Goal: Task Accomplishment & Management: Complete application form

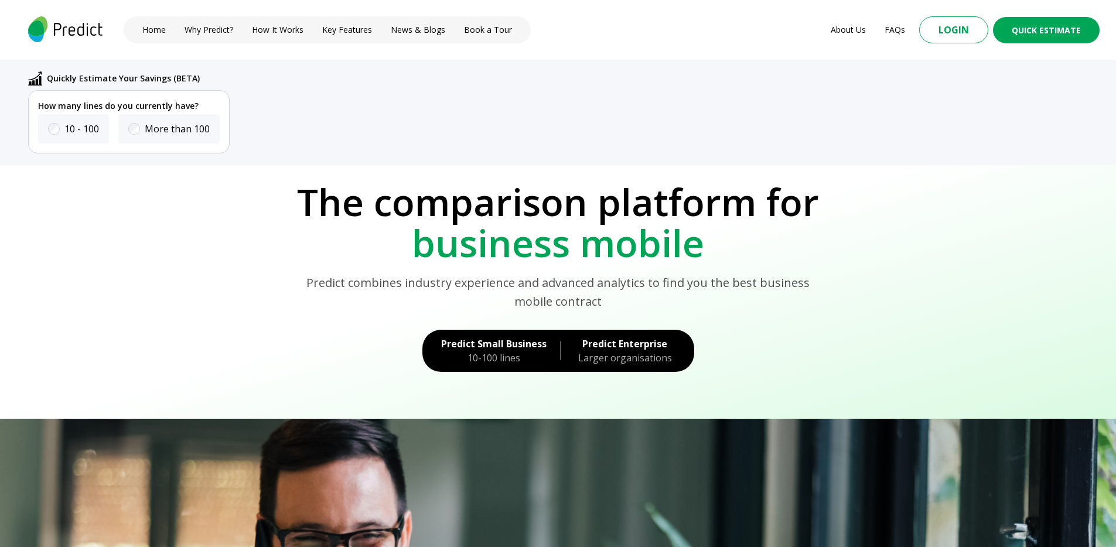
click at [500, 344] on div "Predict Small Business" at bounding box center [493, 344] width 105 height 14
click at [614, 347] on div "Predict Enterprise" at bounding box center [624, 344] width 101 height 14
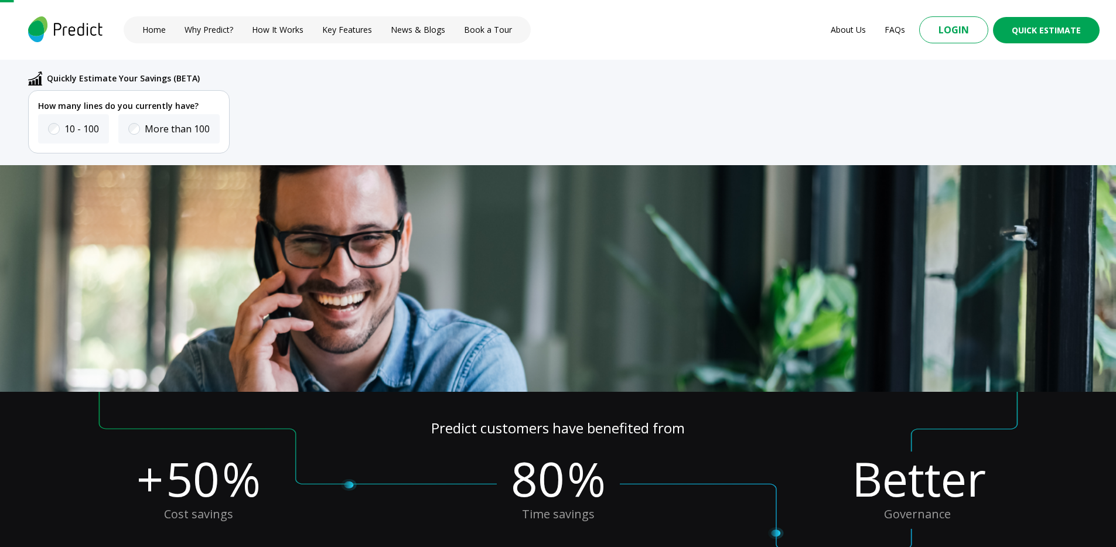
scroll to position [57, 0]
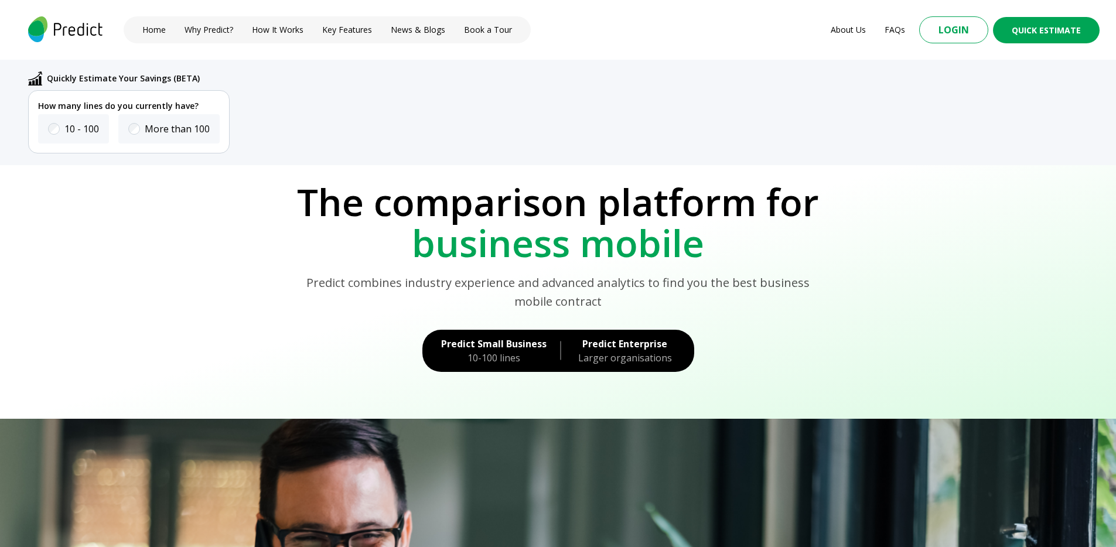
click at [607, 30] on div "Home Why Predict? How It Works Key Features News & Blogs Book a Tour About Us F…" at bounding box center [558, 30] width 1116 height 60
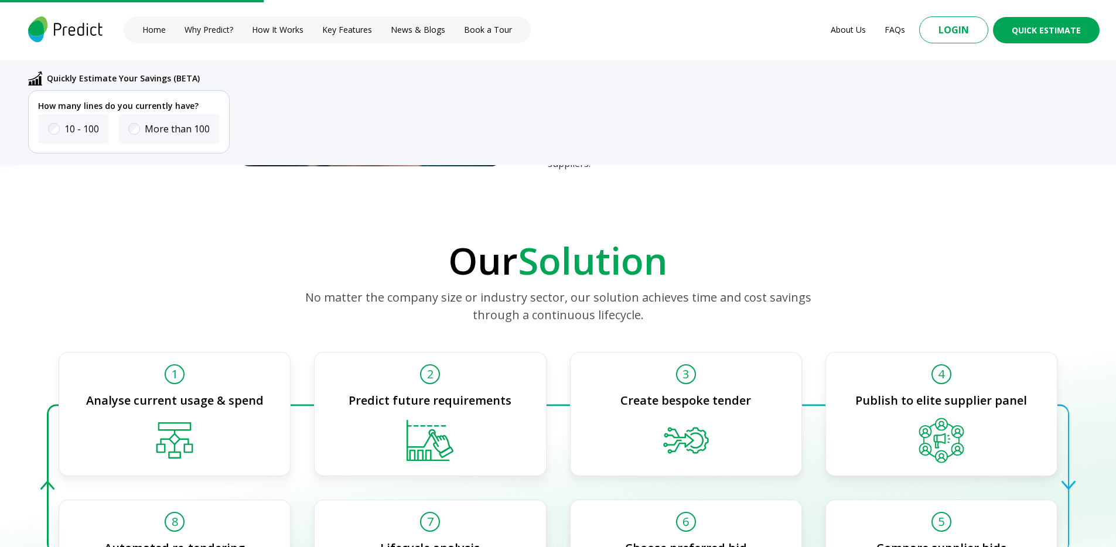
scroll to position [1590, 0]
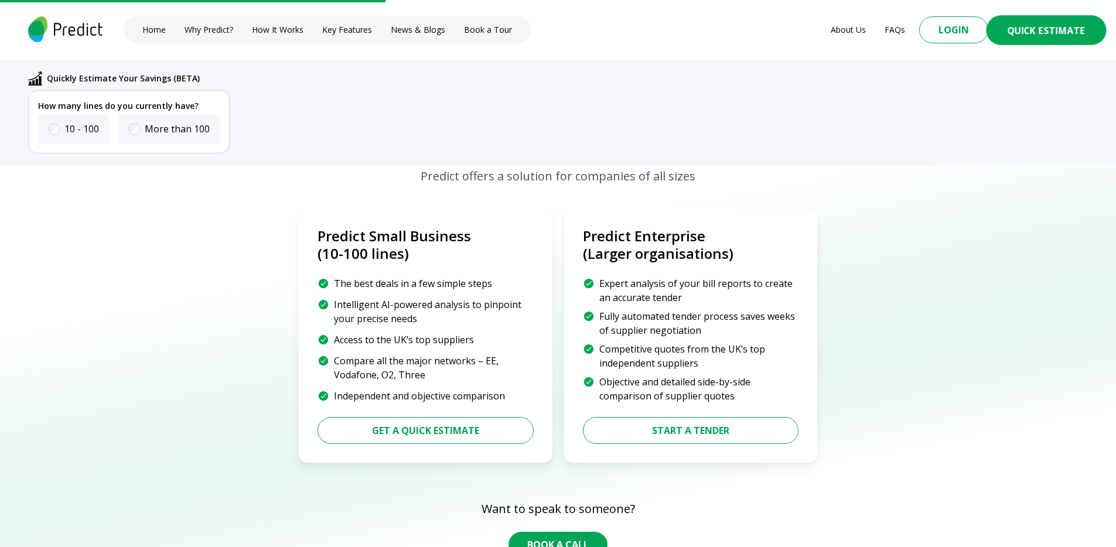
click at [1034, 34] on button "Quick Estimate" at bounding box center [1046, 30] width 120 height 30
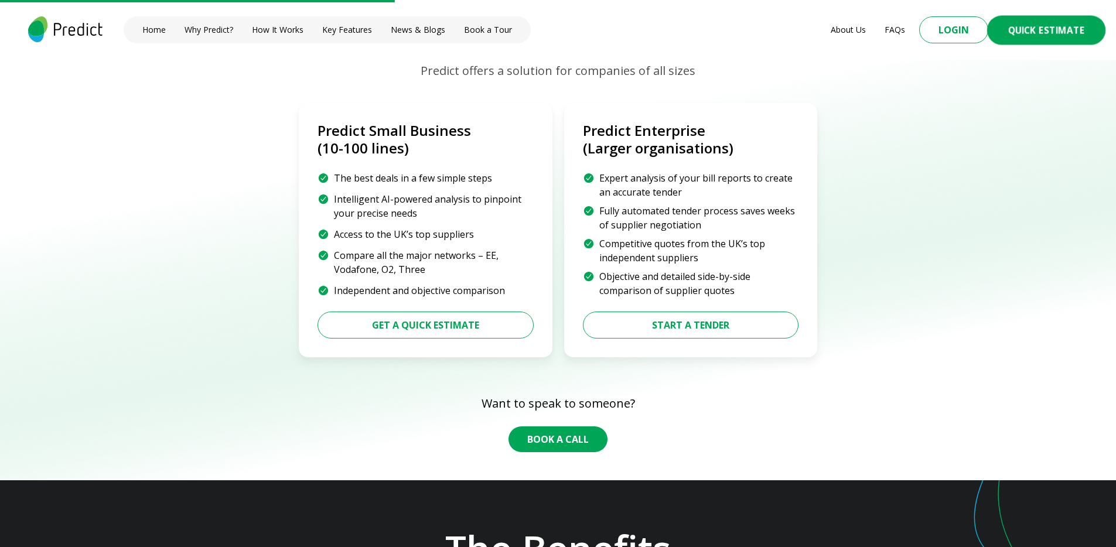
click at [1038, 32] on button "Quick Estimate" at bounding box center [1046, 29] width 118 height 29
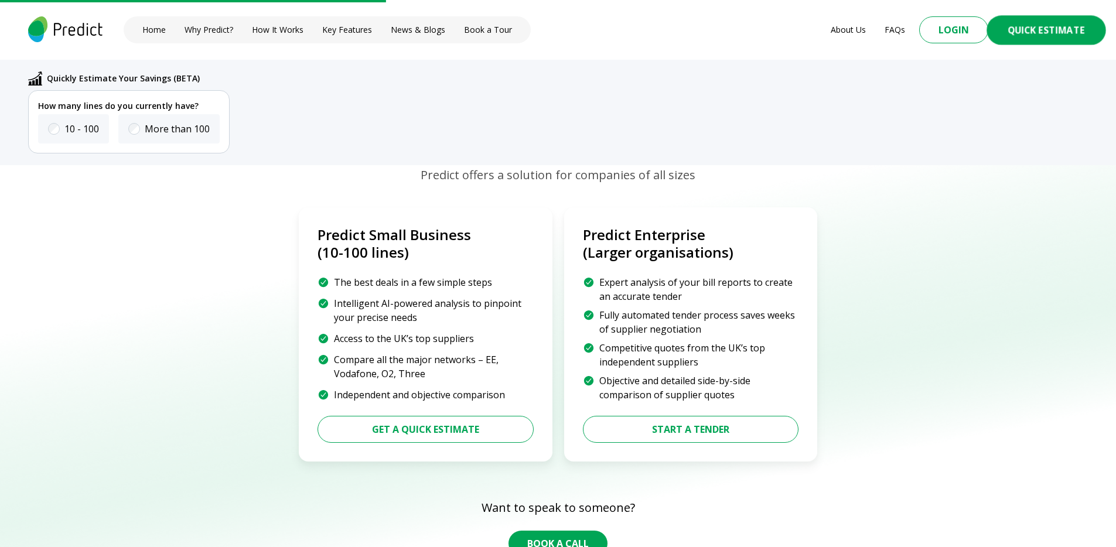
click at [1038, 32] on button "Quick Estimate" at bounding box center [1045, 29] width 119 height 29
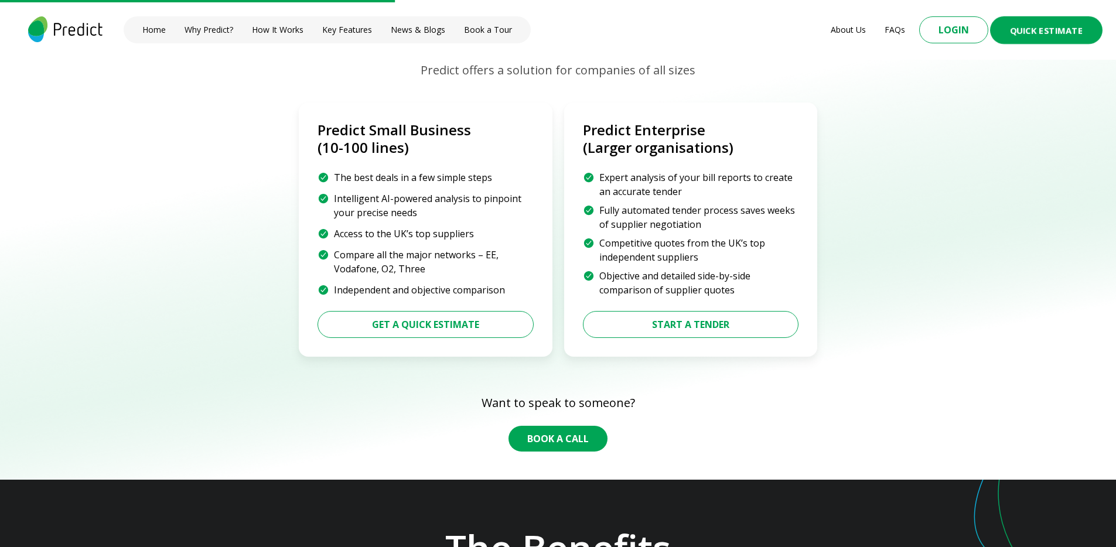
click at [1038, 32] on button "Quick Estimate" at bounding box center [1046, 30] width 112 height 28
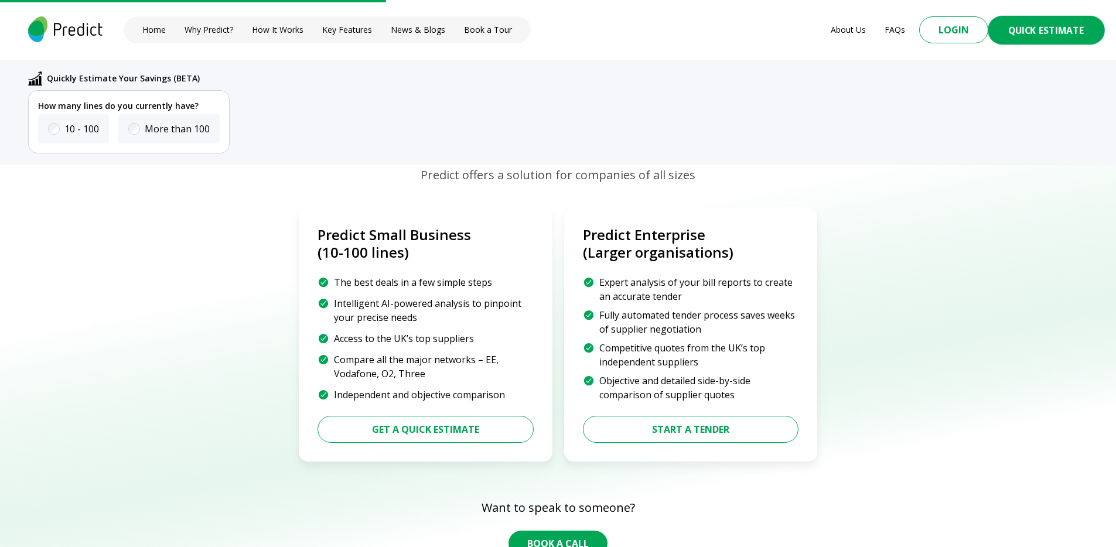
click at [1025, 37] on button "Quick Estimate" at bounding box center [1045, 29] width 117 height 29
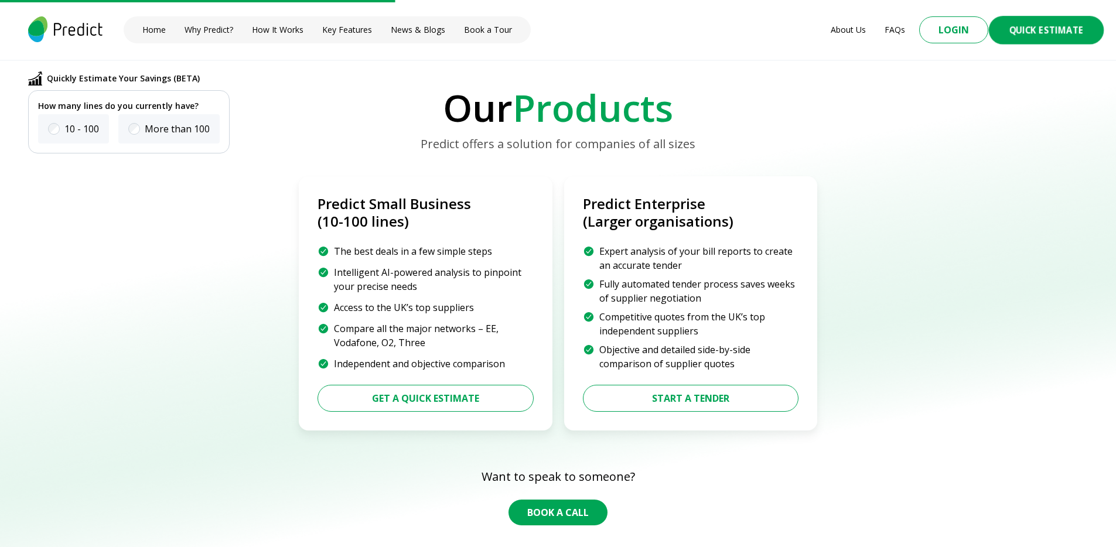
click at [1031, 34] on button "Quick Estimate" at bounding box center [1046, 30] width 115 height 29
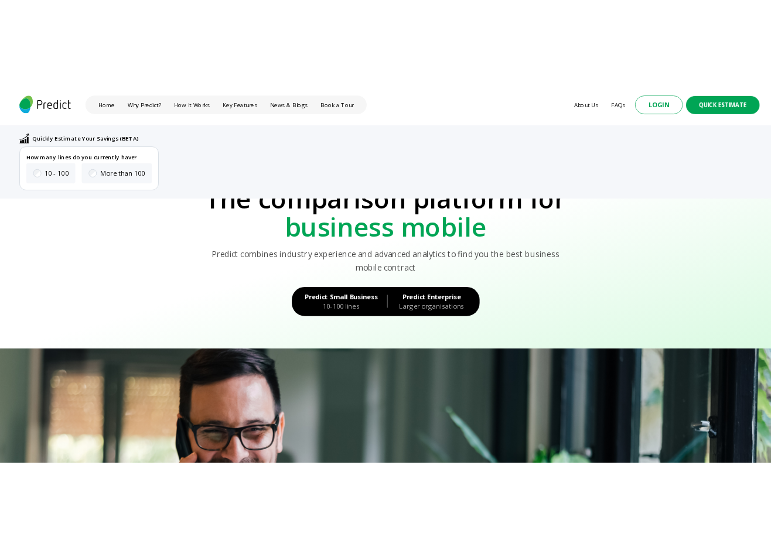
scroll to position [0, 0]
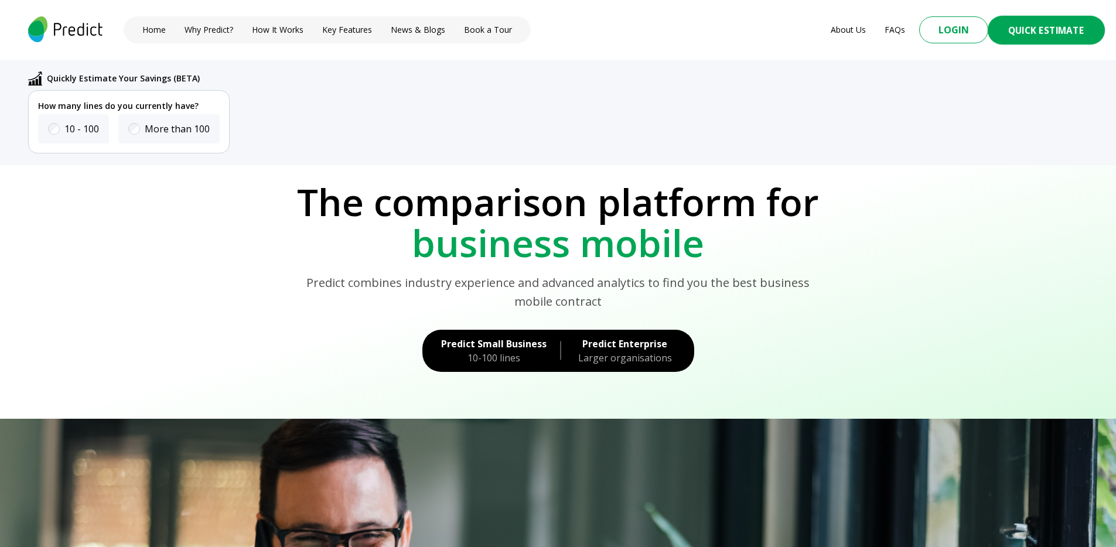
click at [1045, 27] on button "Quick Estimate" at bounding box center [1045, 29] width 117 height 29
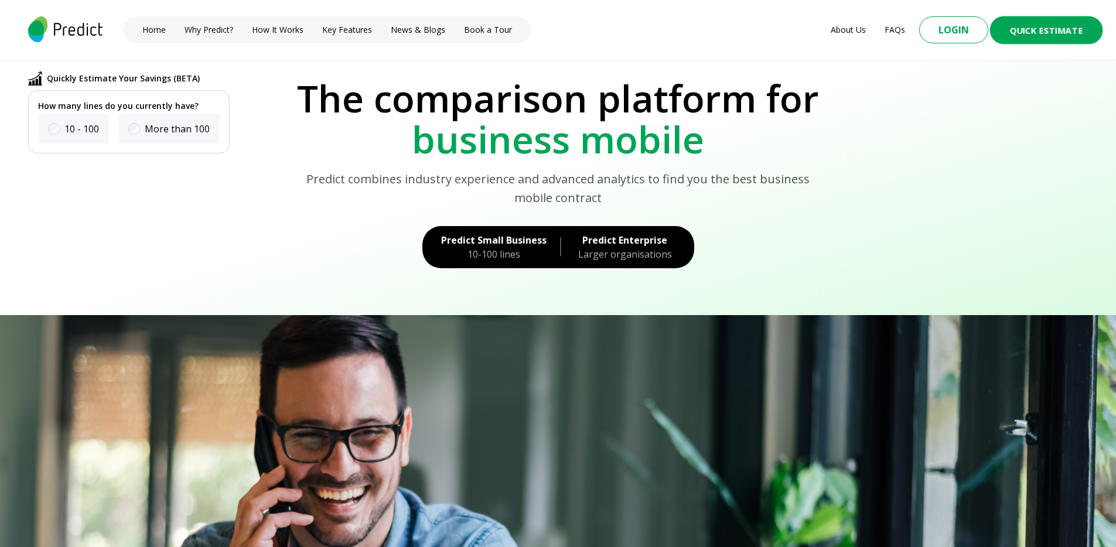
click at [1044, 26] on button "Quick Estimate" at bounding box center [1046, 30] width 113 height 28
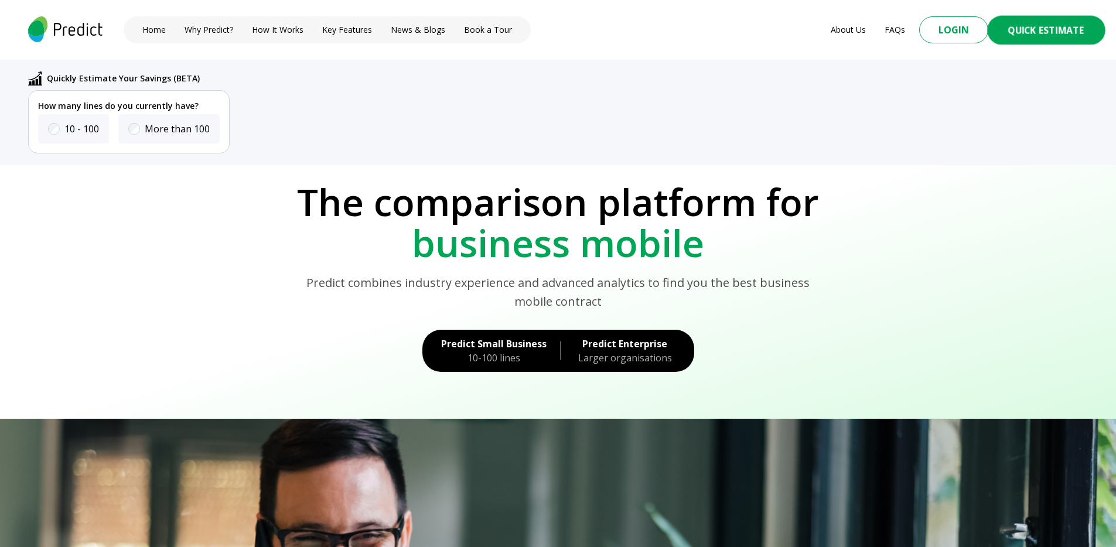
click at [1044, 26] on button "Quick Estimate" at bounding box center [1046, 29] width 118 height 29
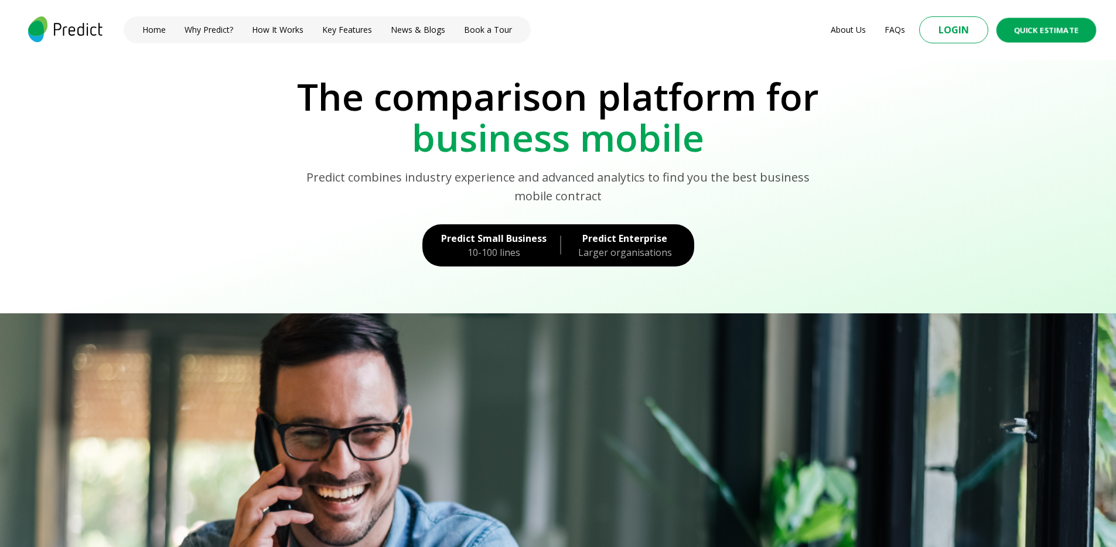
click at [1044, 26] on button "Quick Estimate" at bounding box center [1046, 30] width 100 height 25
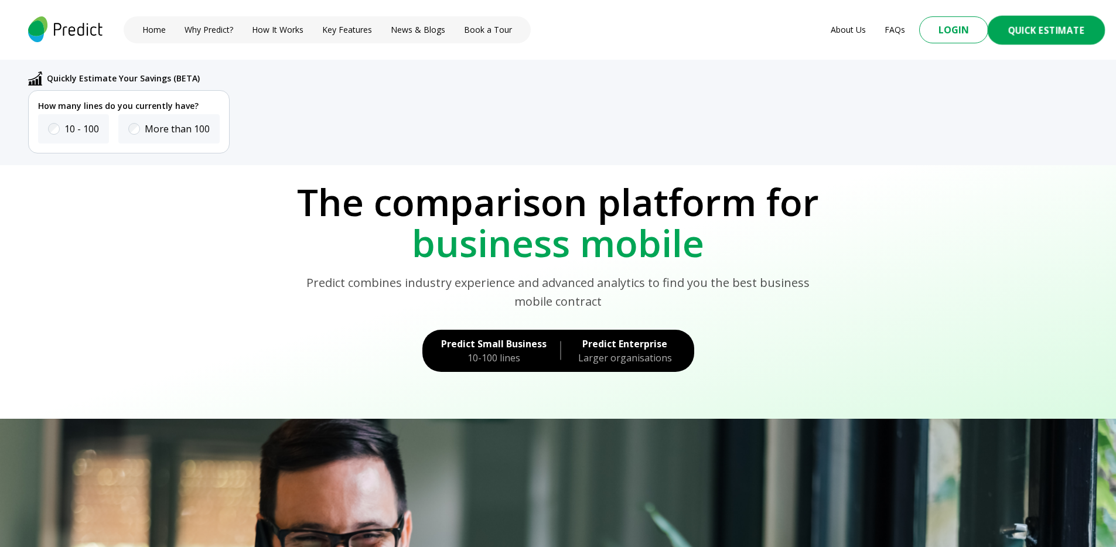
click at [1051, 36] on button "Quick Estimate" at bounding box center [1046, 29] width 118 height 29
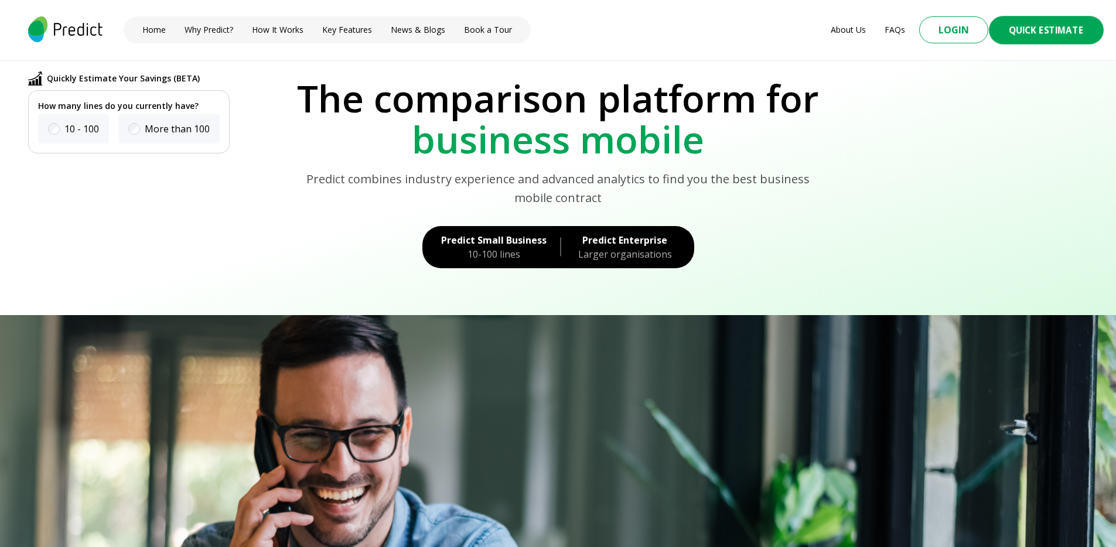
click at [1055, 31] on button "Quick Estimate" at bounding box center [1046, 30] width 115 height 28
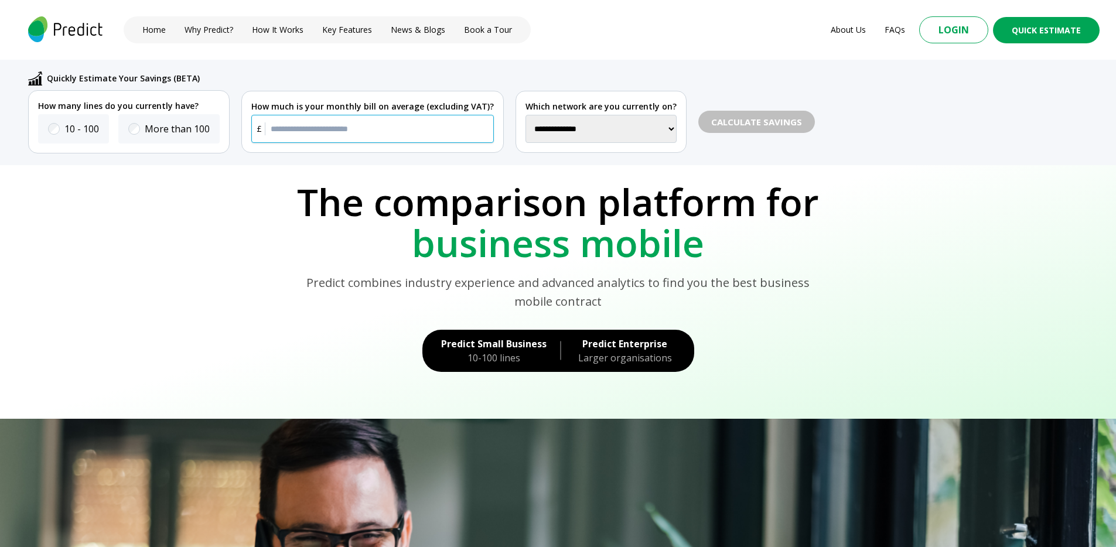
click at [318, 125] on input "text" at bounding box center [372, 129] width 242 height 28
type input "***"
click at [540, 129] on select "**********" at bounding box center [600, 129] width 151 height 28
select select "********"
click at [525, 115] on select "**********" at bounding box center [600, 129] width 151 height 28
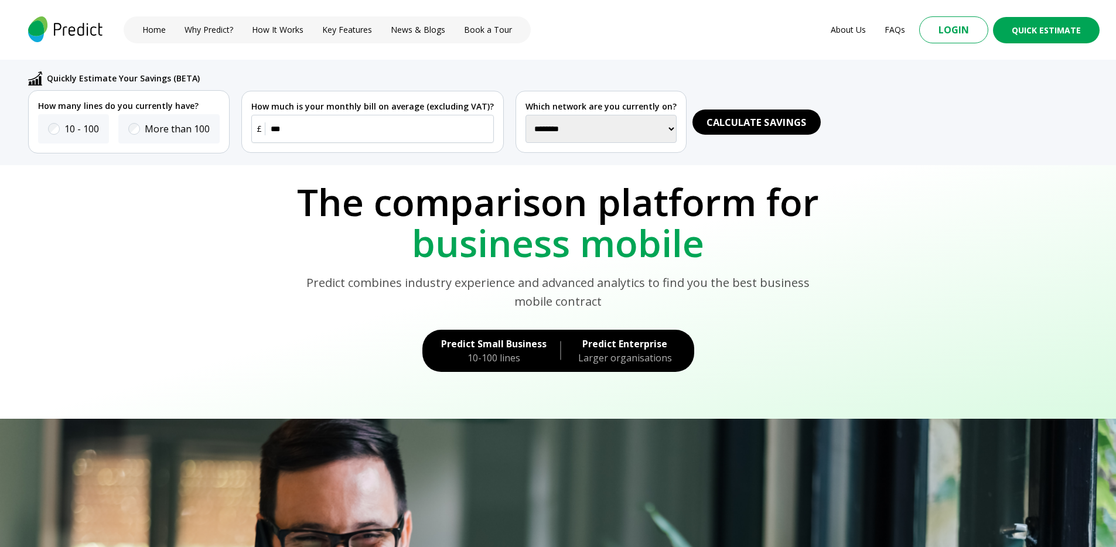
click at [726, 128] on button "Calculate Savings" at bounding box center [756, 122] width 128 height 25
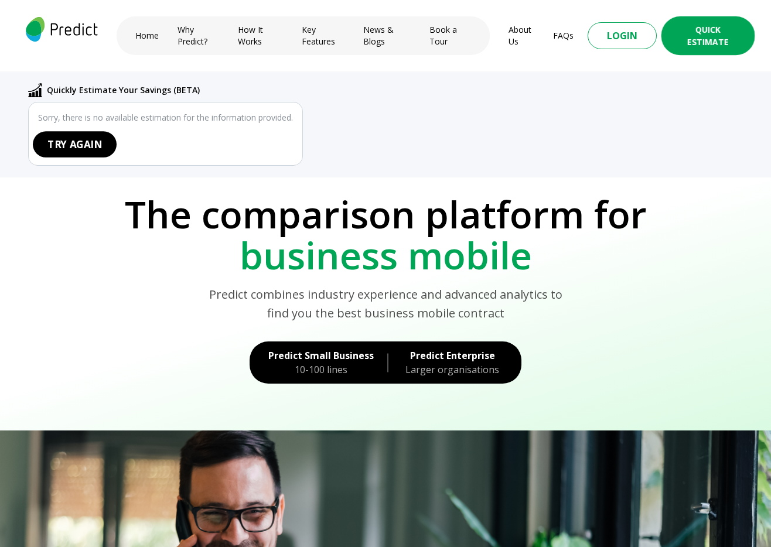
click at [84, 136] on button "TRY AGAIN" at bounding box center [75, 144] width 84 height 26
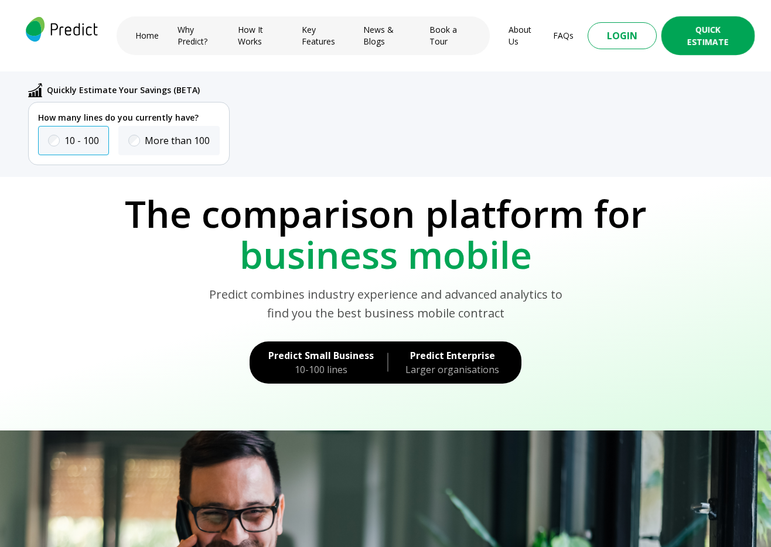
click at [90, 141] on label "10 - 100" at bounding box center [81, 141] width 35 height 14
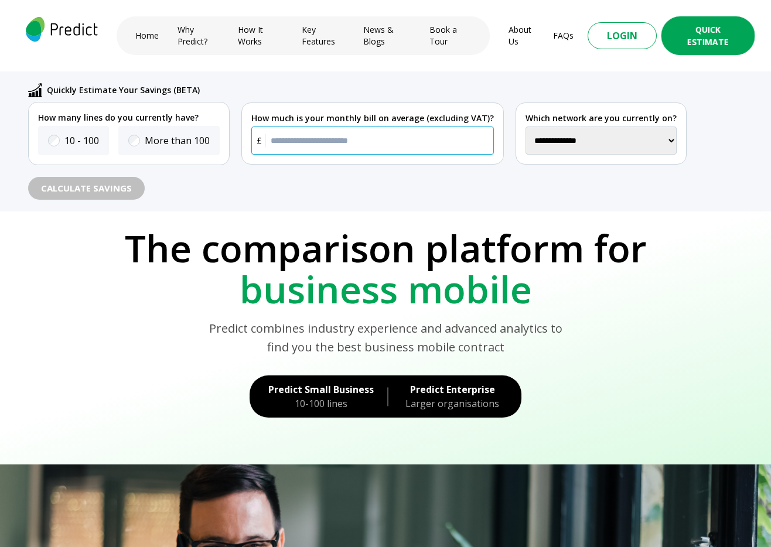
click at [350, 146] on input "text" at bounding box center [372, 140] width 242 height 28
type input "***"
click at [614, 140] on select "**********" at bounding box center [600, 140] width 151 height 28
select select "**"
click at [525, 126] on select "**********" at bounding box center [600, 140] width 151 height 28
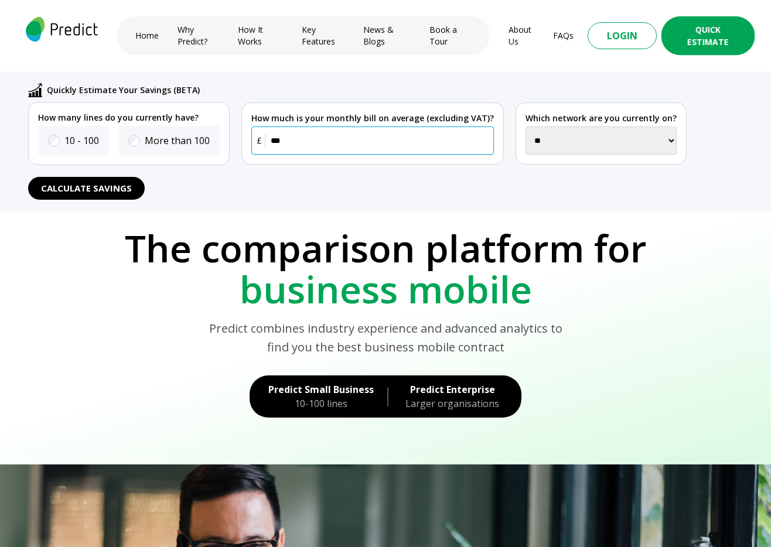
click at [341, 138] on input "***" at bounding box center [372, 140] width 242 height 28
drag, startPoint x: 395, startPoint y: 119, endPoint x: 478, endPoint y: 119, distance: 82.6
click at [478, 119] on p "How much is your monthly bill on average (excluding VAT)?" at bounding box center [372, 118] width 242 height 12
drag, startPoint x: 305, startPoint y: 118, endPoint x: 394, endPoint y: 120, distance: 89.0
click at [372, 119] on p "How much is your monthly bill on average (excluding VAT)?" at bounding box center [372, 118] width 242 height 12
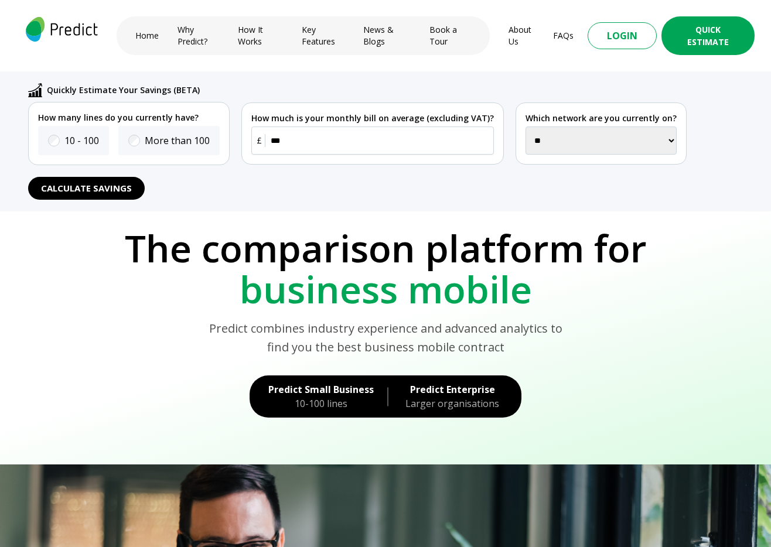
click at [264, 200] on div "**********" at bounding box center [385, 141] width 771 height 140
click at [135, 184] on button "Calculate Savings" at bounding box center [86, 188] width 128 height 25
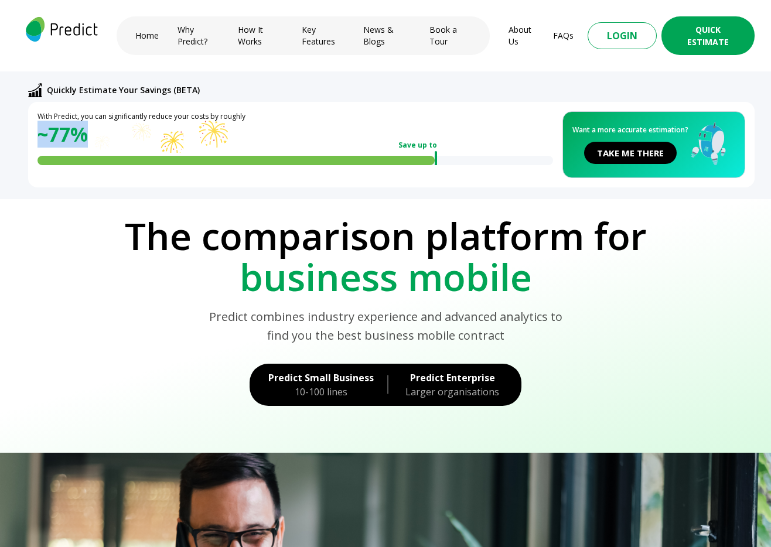
drag, startPoint x: 34, startPoint y: 133, endPoint x: 101, endPoint y: 138, distance: 66.9
click at [101, 138] on div "With Predict, you can significantly reduce your costs by roughly ~ 77% Save up …" at bounding box center [391, 144] width 726 height 85
click at [111, 124] on div at bounding box center [102, 142] width 37 height 37
drag, startPoint x: 76, startPoint y: 136, endPoint x: 55, endPoint y: 133, distance: 21.3
click at [61, 134] on div "With Predict, you can significantly reduce your costs by roughly ~ 77% Save up …" at bounding box center [294, 144] width 515 height 67
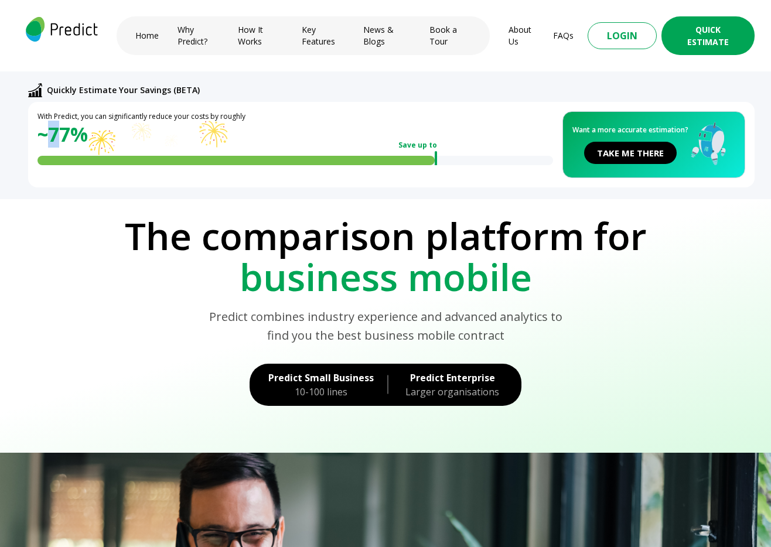
click at [54, 133] on div "~ 77%" at bounding box center [294, 134] width 515 height 25
click at [85, 131] on icon at bounding box center [101, 142] width 35 height 35
click at [606, 153] on button "TAKE ME THERE" at bounding box center [630, 153] width 102 height 25
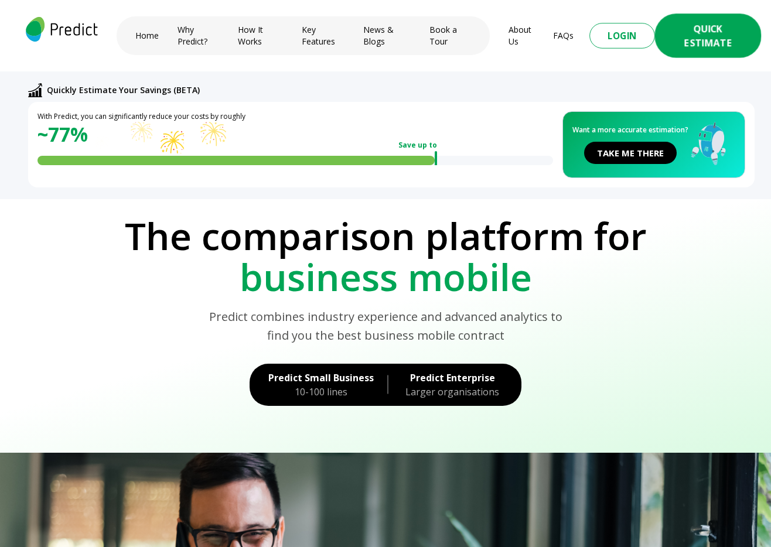
click at [683, 32] on button "Quick Estimate" at bounding box center [707, 35] width 107 height 45
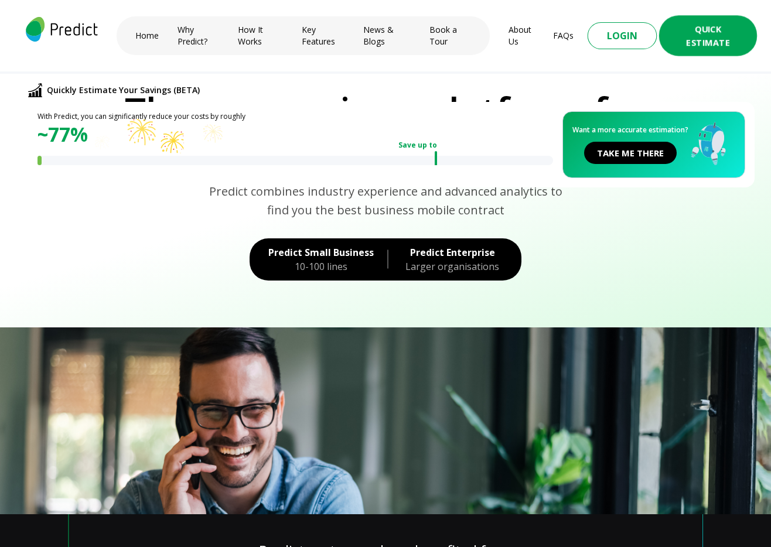
click at [691, 31] on button "Quick Estimate" at bounding box center [708, 35] width 98 height 40
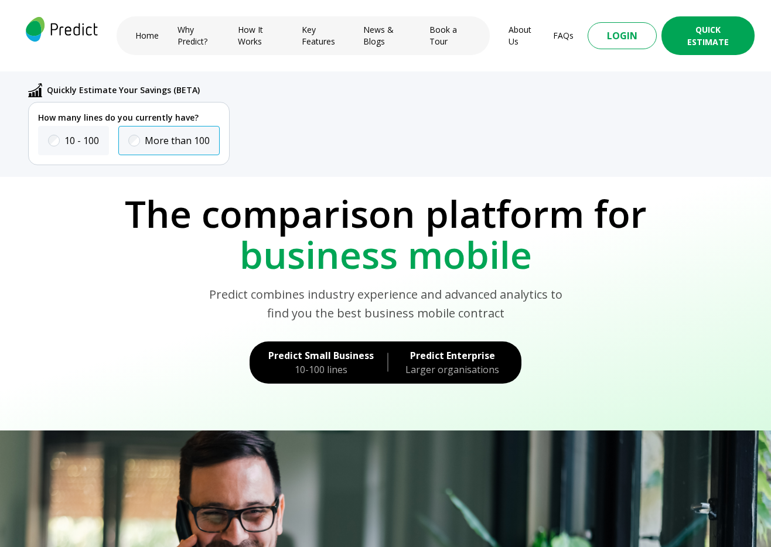
click at [173, 141] on label "More than 100" at bounding box center [177, 141] width 65 height 14
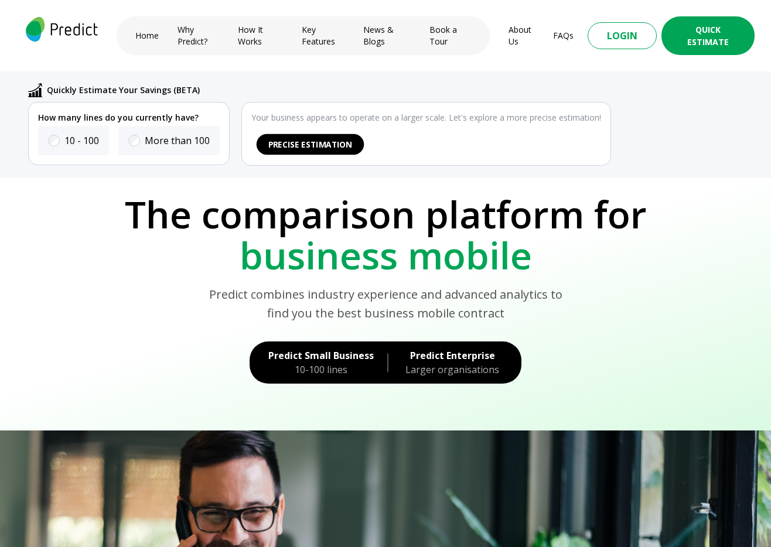
click at [326, 139] on button "Precise Estimation" at bounding box center [310, 144] width 108 height 20
click at [54, 138] on span at bounding box center [53, 140] width 7 height 7
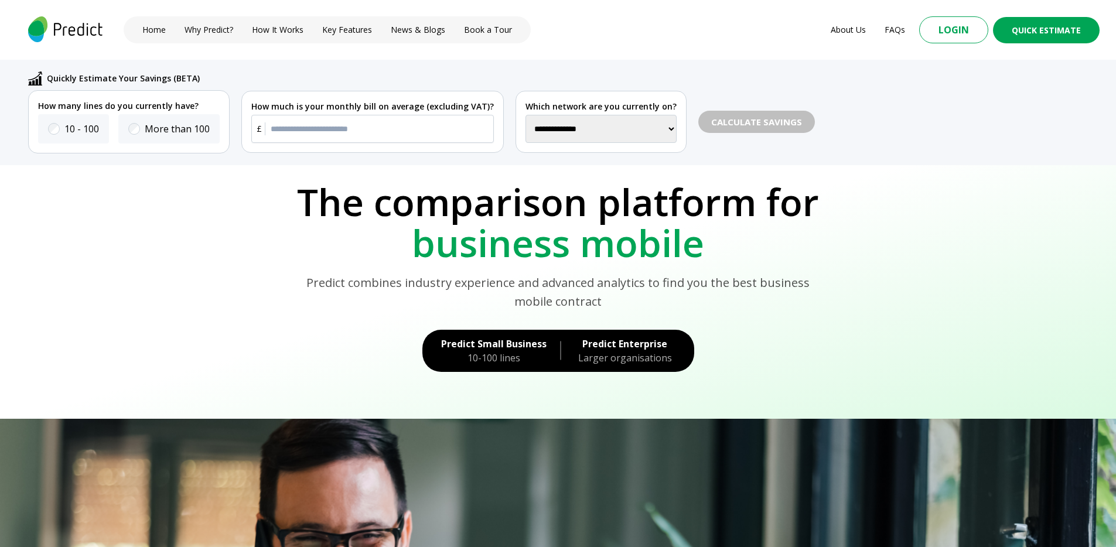
click at [265, 265] on div "Predict combines industry experience and advanced analytics to find you the bes…" at bounding box center [557, 287] width 1083 height 47
click at [963, 33] on button "Login" at bounding box center [954, 29] width 76 height 29
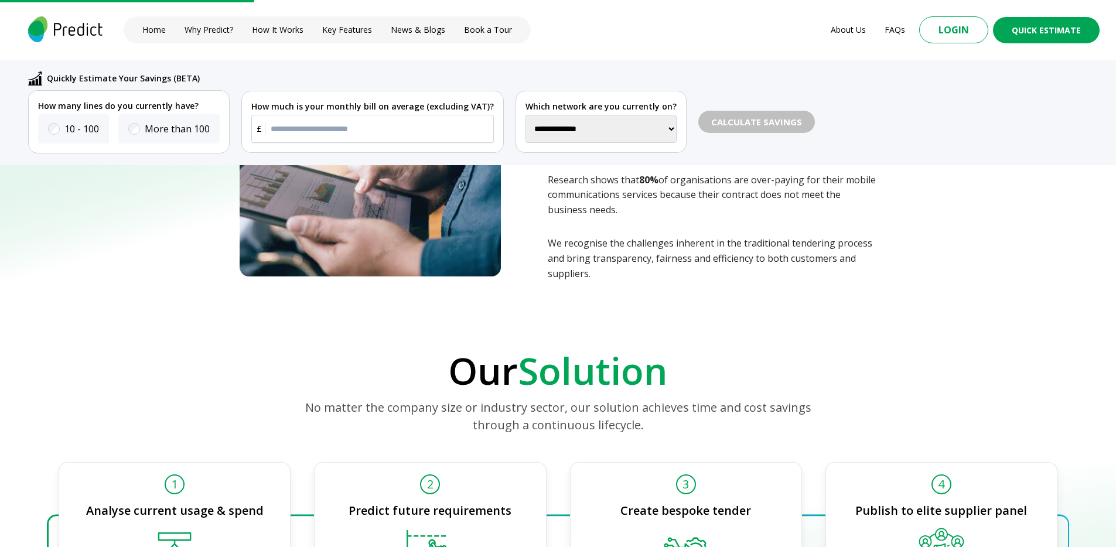
scroll to position [1137, 0]
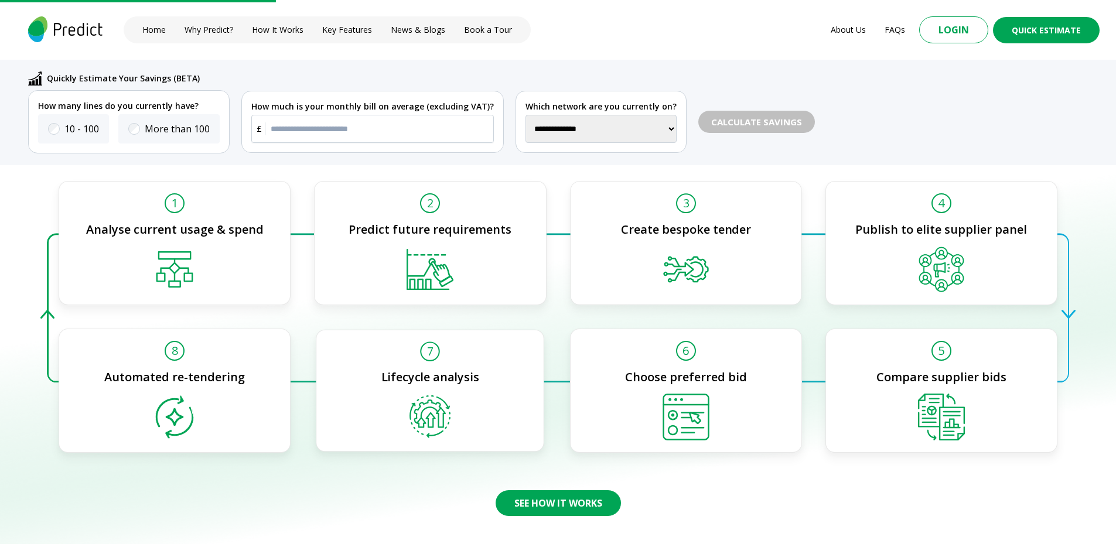
click at [573, 317] on div at bounding box center [558, 307] width 1022 height 149
click at [535, 351] on div "7 Lifecycle analysis" at bounding box center [430, 390] width 229 height 122
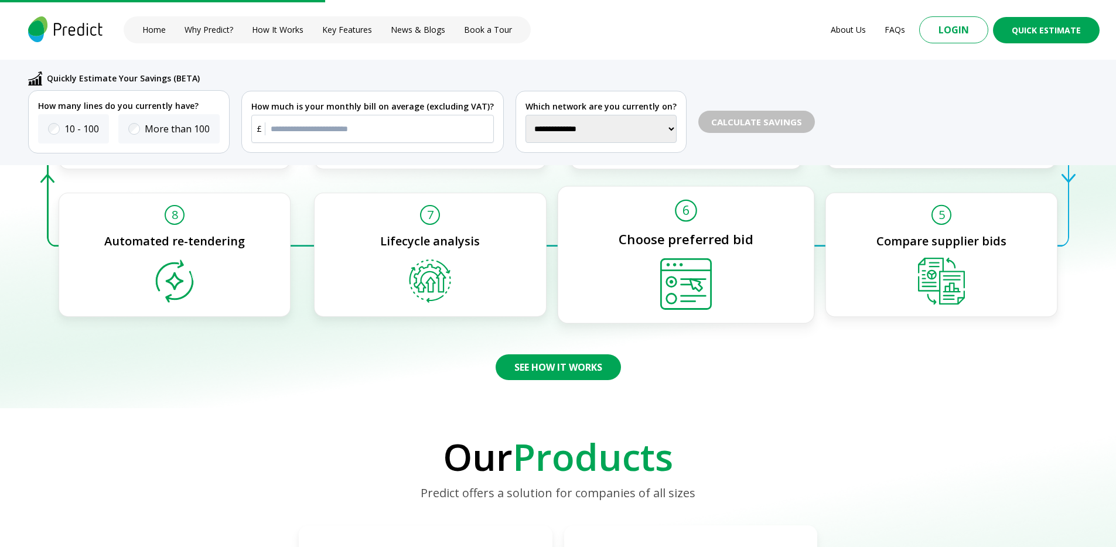
scroll to position [1367, 0]
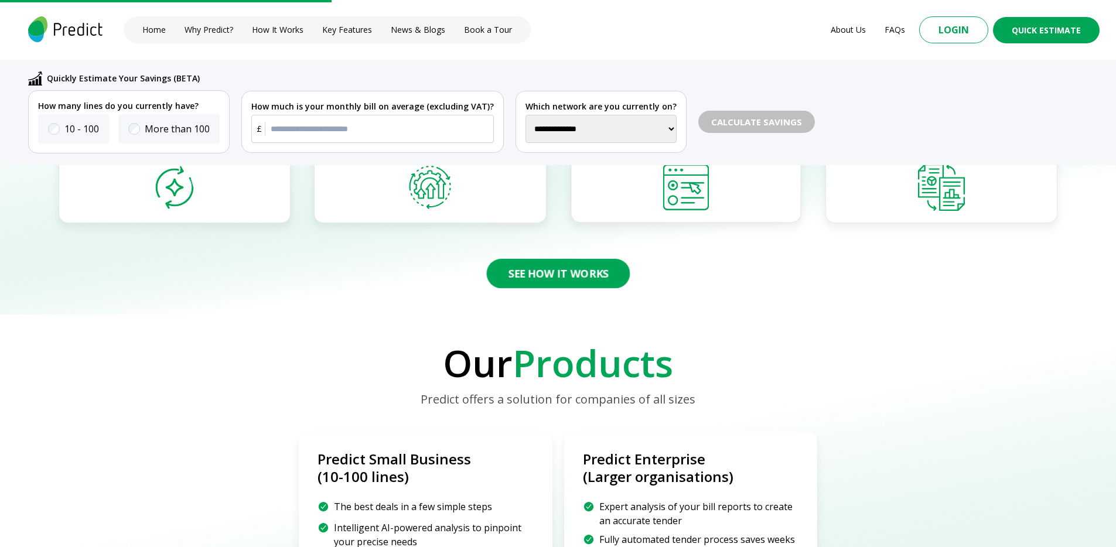
click at [552, 276] on button "See How It Works" at bounding box center [557, 272] width 143 height 29
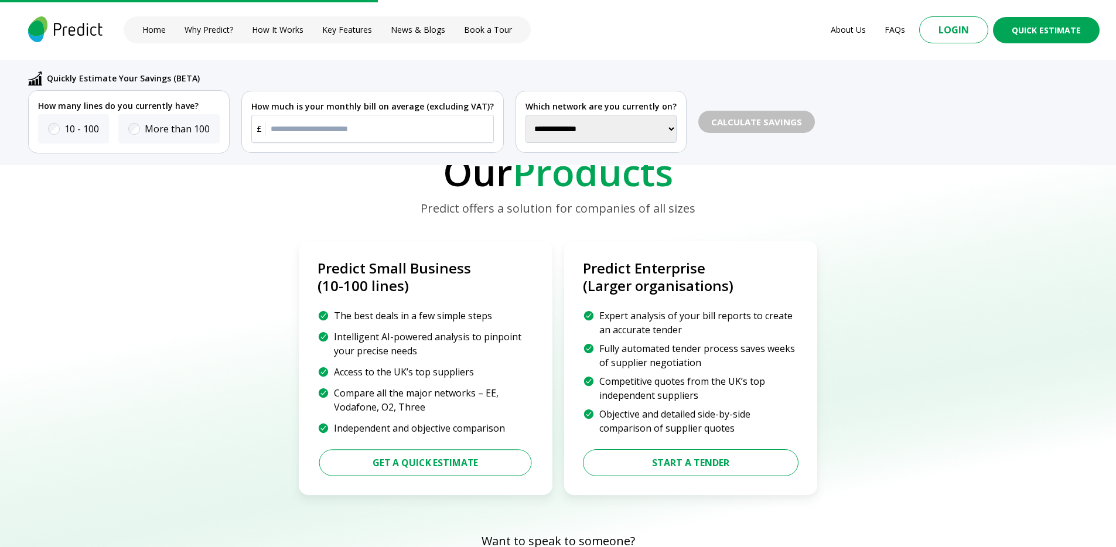
scroll to position [1554, 0]
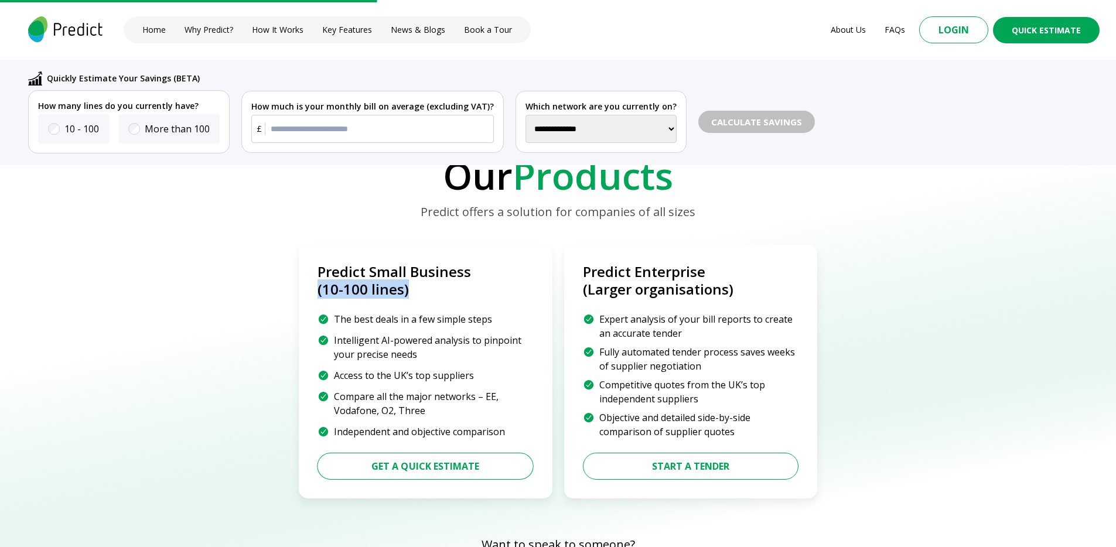
drag, startPoint x: 319, startPoint y: 291, endPoint x: 460, endPoint y: 297, distance: 141.3
click at [460, 297] on p "(10-100 lines)" at bounding box center [425, 290] width 216 height 18
click at [448, 330] on div "The best deals in a few simple steps Intelligent AI-powered analysis to pinpoin…" at bounding box center [425, 375] width 216 height 126
click at [403, 456] on button "Get a Quick Estimate" at bounding box center [425, 466] width 244 height 30
click at [696, 464] on button "Start a tender" at bounding box center [690, 467] width 237 height 30
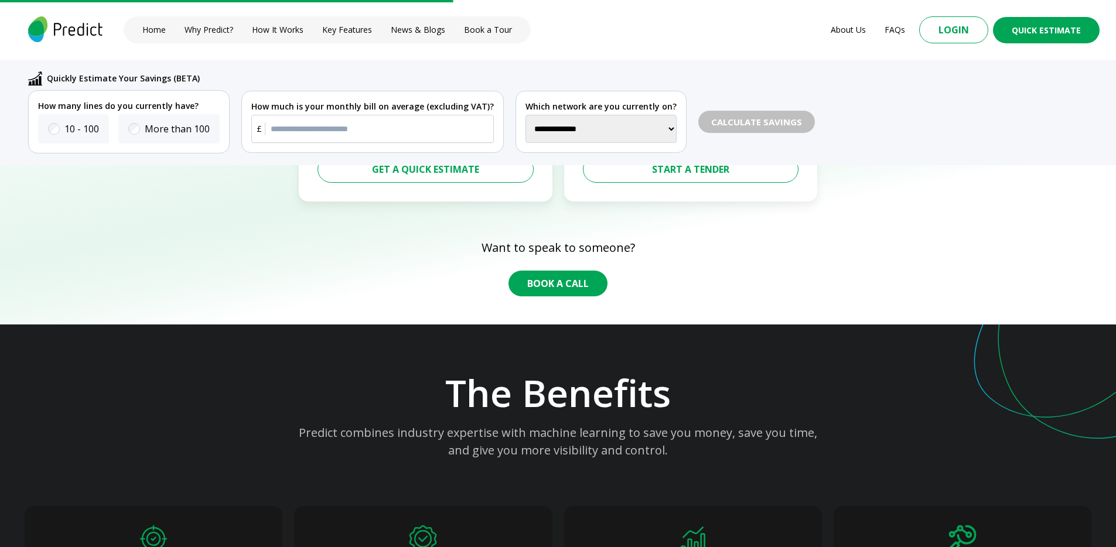
scroll to position [1905, 0]
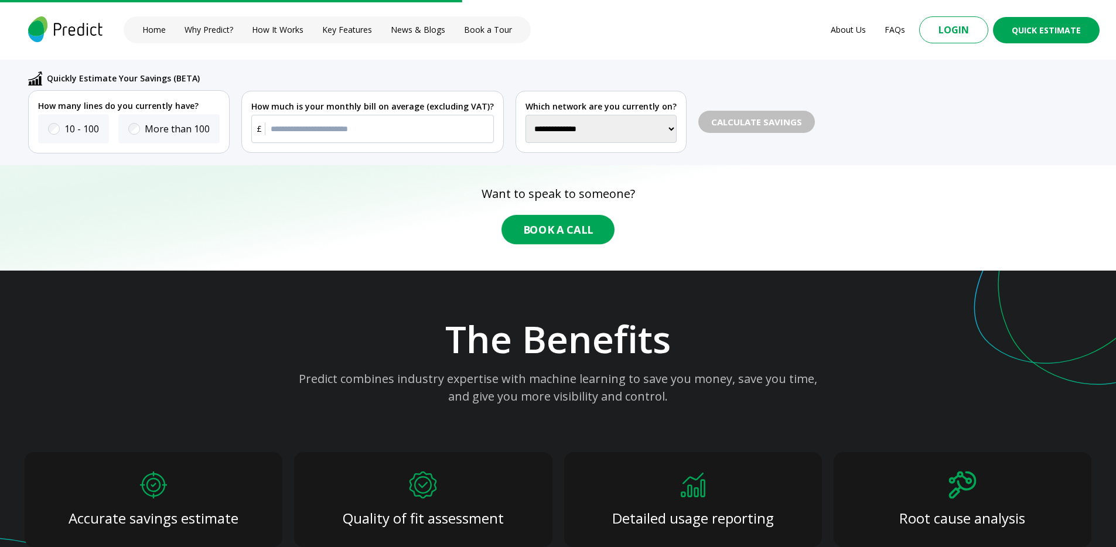
click at [531, 230] on button "Book A Call" at bounding box center [557, 229] width 113 height 29
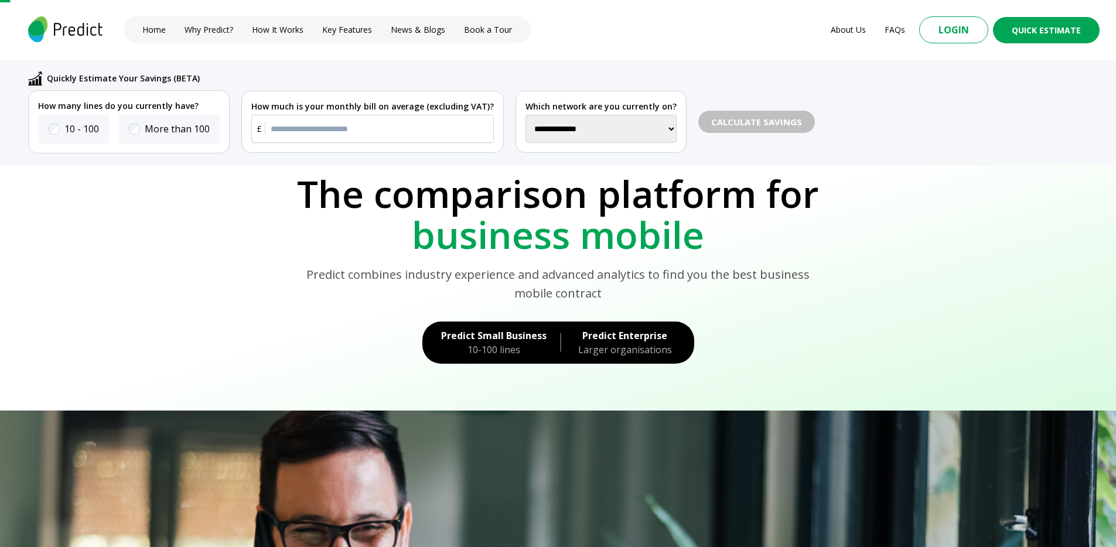
scroll to position [0, 0]
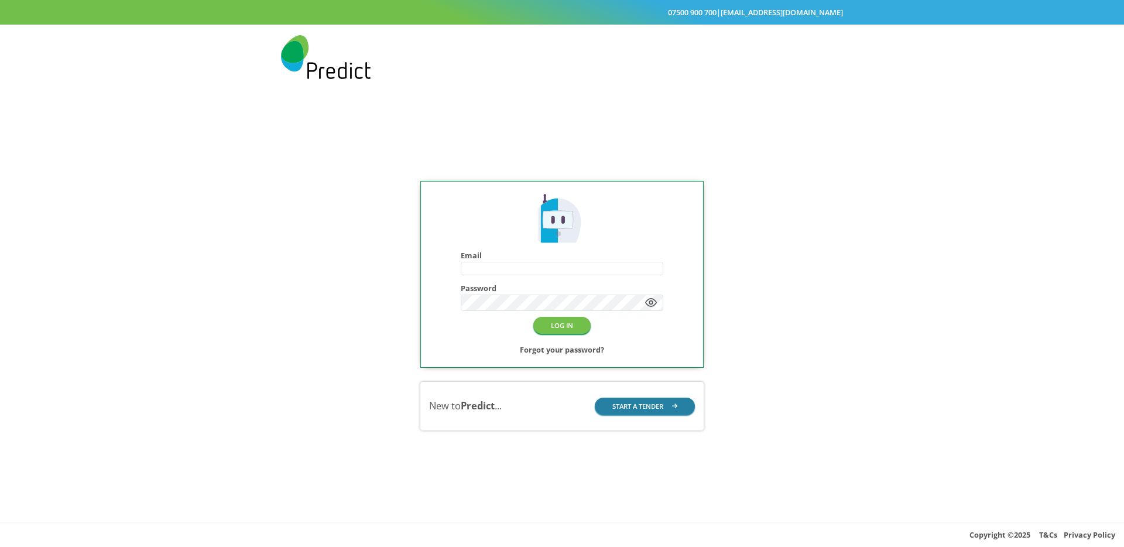
click at [636, 408] on button "START A TENDER" at bounding box center [645, 406] width 101 height 17
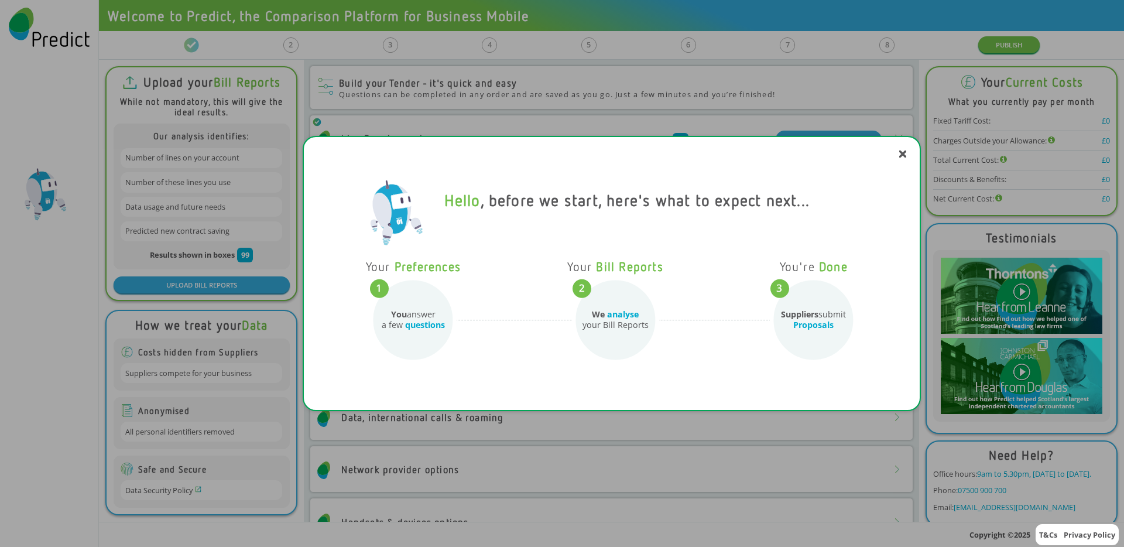
click at [905, 153] on icon at bounding box center [903, 154] width 7 height 7
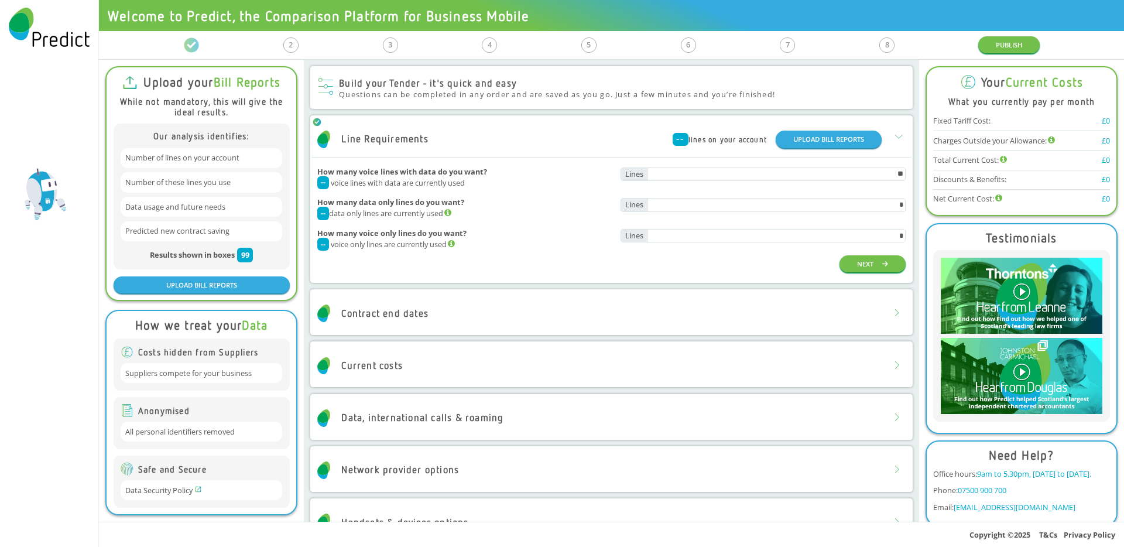
click at [591, 303] on div "Contract end dates" at bounding box center [612, 313] width 600 height 35
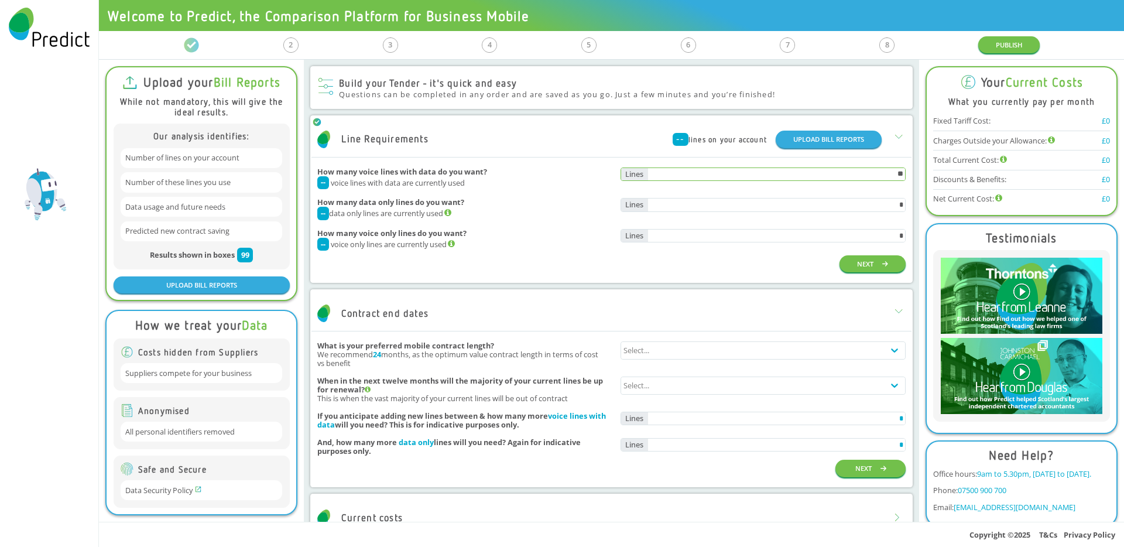
click at [741, 180] on input "**" at bounding box center [777, 174] width 258 height 13
drag, startPoint x: 816, startPoint y: 224, endPoint x: 826, endPoint y: 212, distance: 15.0
click at [817, 224] on div "How many data only lines do you want? -- data only lines are currently used *" at bounding box center [611, 209] width 589 height 31
click at [827, 209] on input "*" at bounding box center [777, 205] width 258 height 13
click at [796, 236] on input "*" at bounding box center [777, 236] width 258 height 13
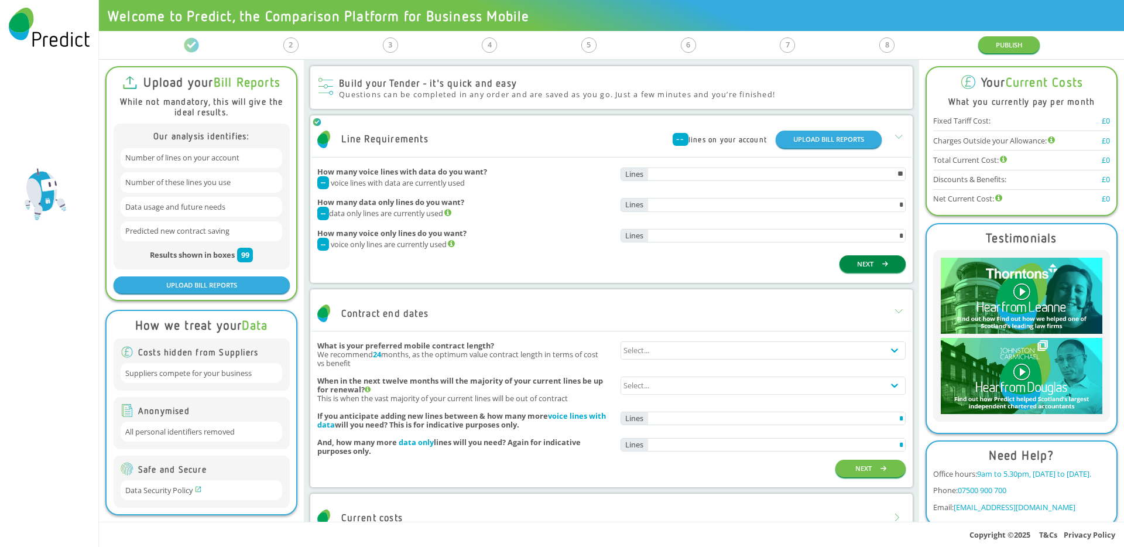
click at [883, 263] on icon "button" at bounding box center [886, 264] width 6 height 6
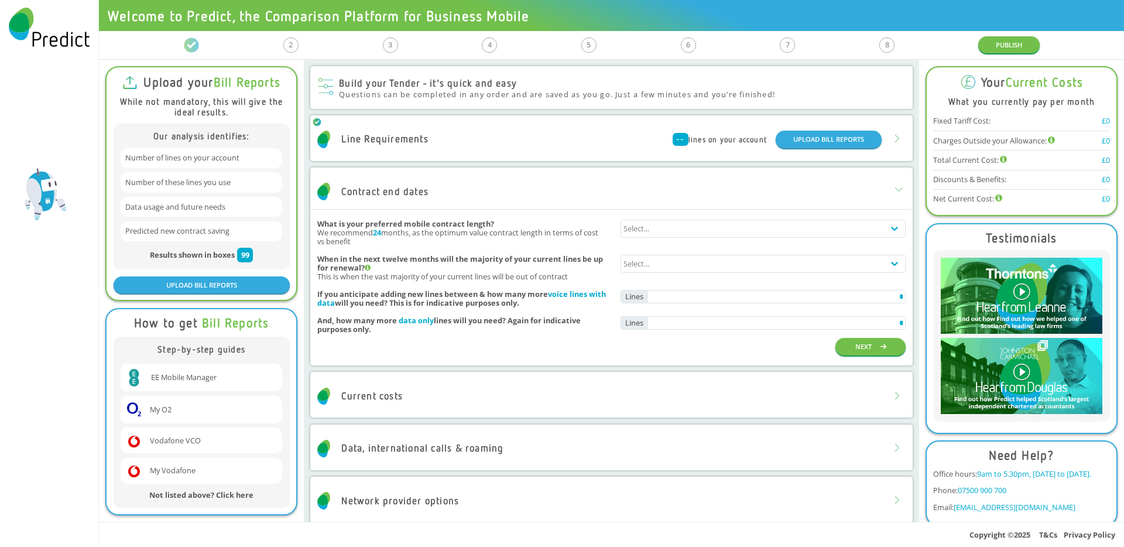
click at [754, 193] on div "Contract end dates" at bounding box center [612, 192] width 600 height 36
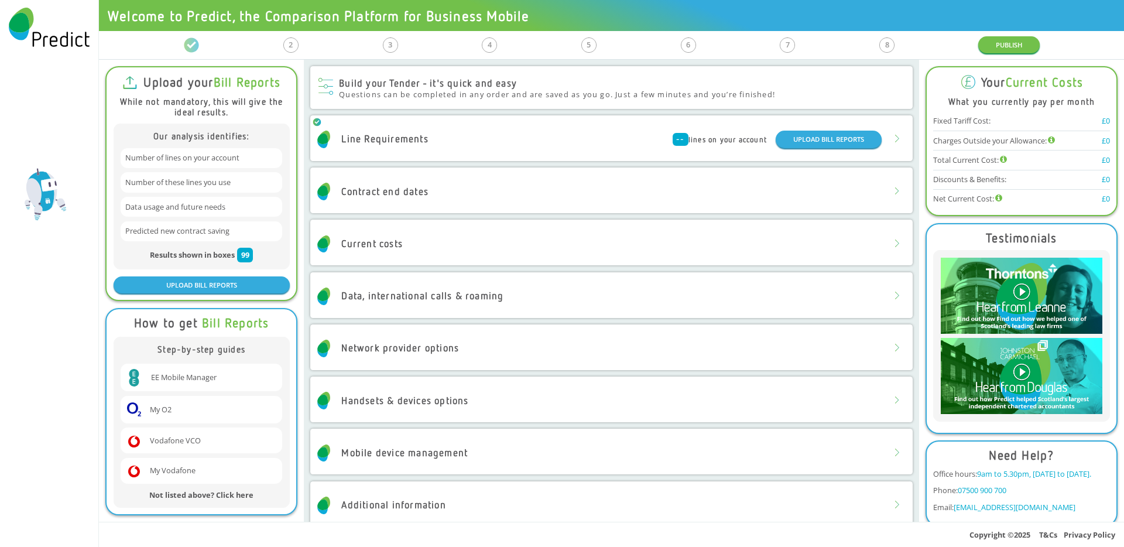
click at [569, 138] on div "-- lines on your account UPLOAD BILL REPORTS" at bounding box center [617, 139] width 600 height 17
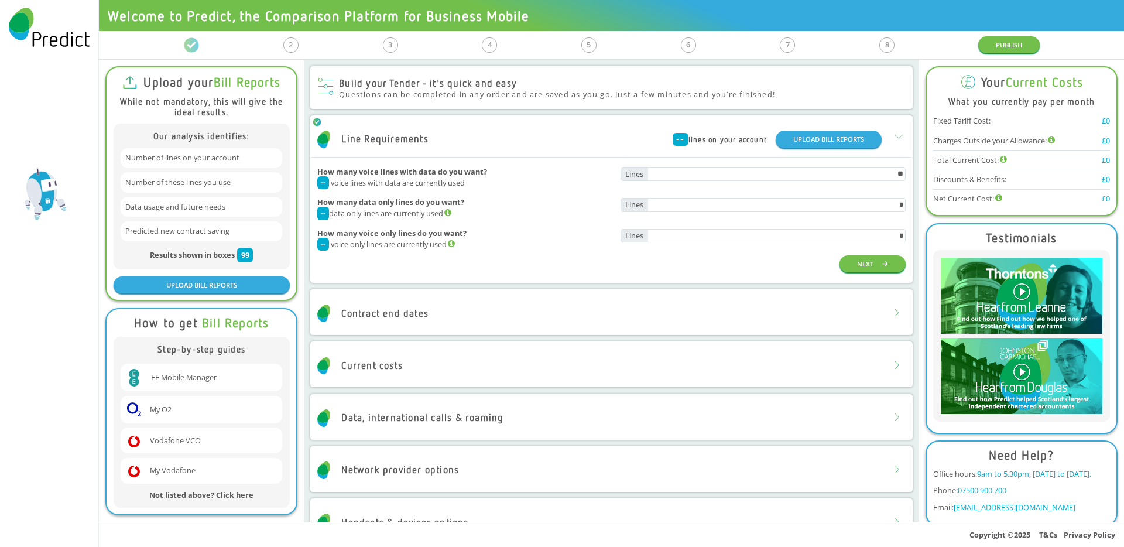
click at [552, 309] on div "Contract end dates" at bounding box center [612, 313] width 600 height 35
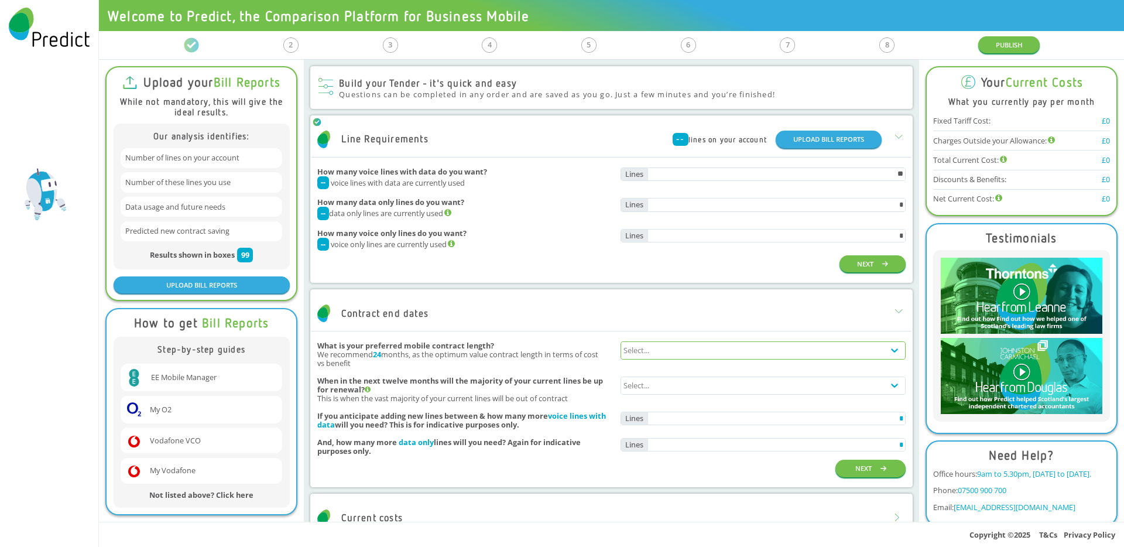
click at [663, 347] on div "Select..." at bounding box center [753, 350] width 264 height 16
click at [634, 389] on div "24 months" at bounding box center [763, 393] width 285 height 18
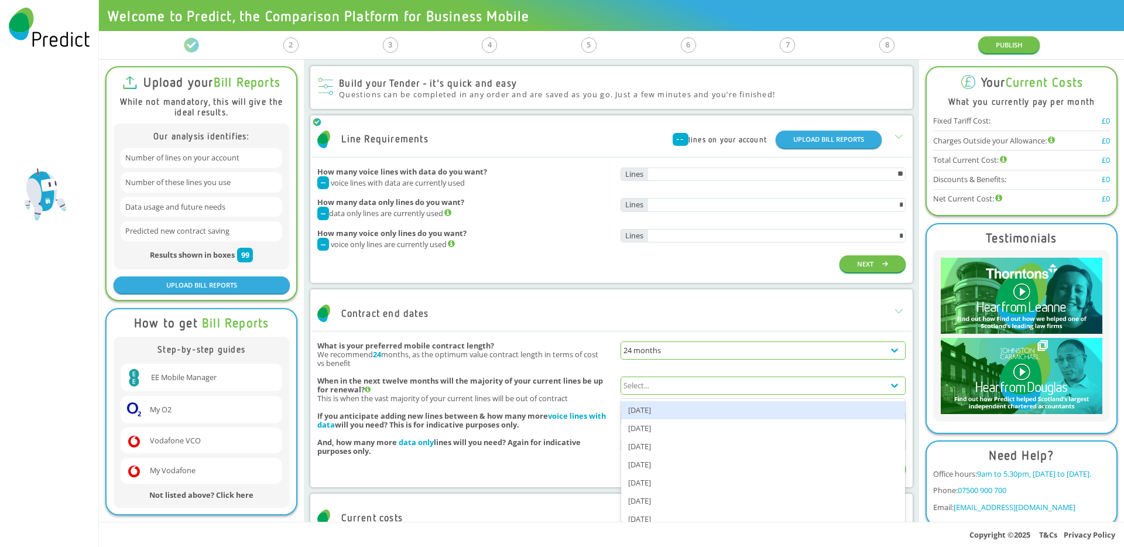
click at [677, 384] on div "Select..." at bounding box center [753, 385] width 264 height 16
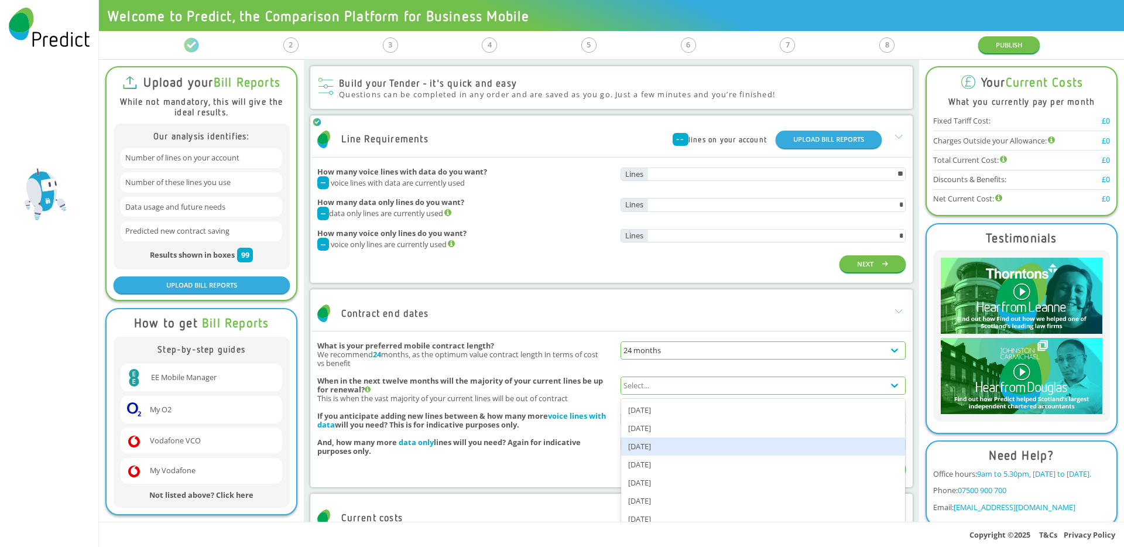
click at [662, 444] on div "[DATE]" at bounding box center [763, 446] width 285 height 18
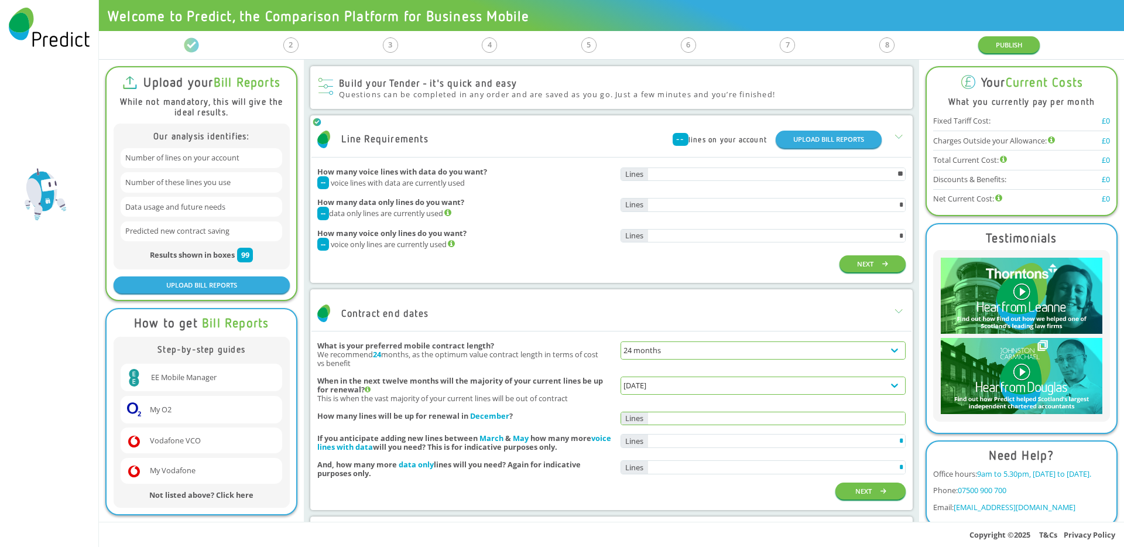
click at [804, 424] on input "text" at bounding box center [777, 418] width 258 height 13
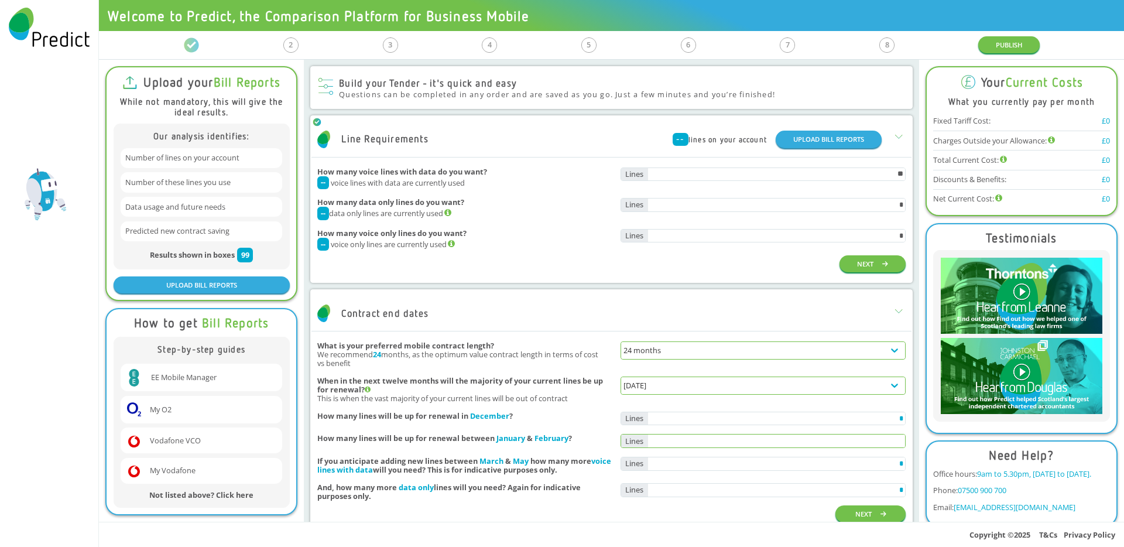
type input "*"
click at [801, 445] on input "text" at bounding box center [777, 441] width 258 height 13
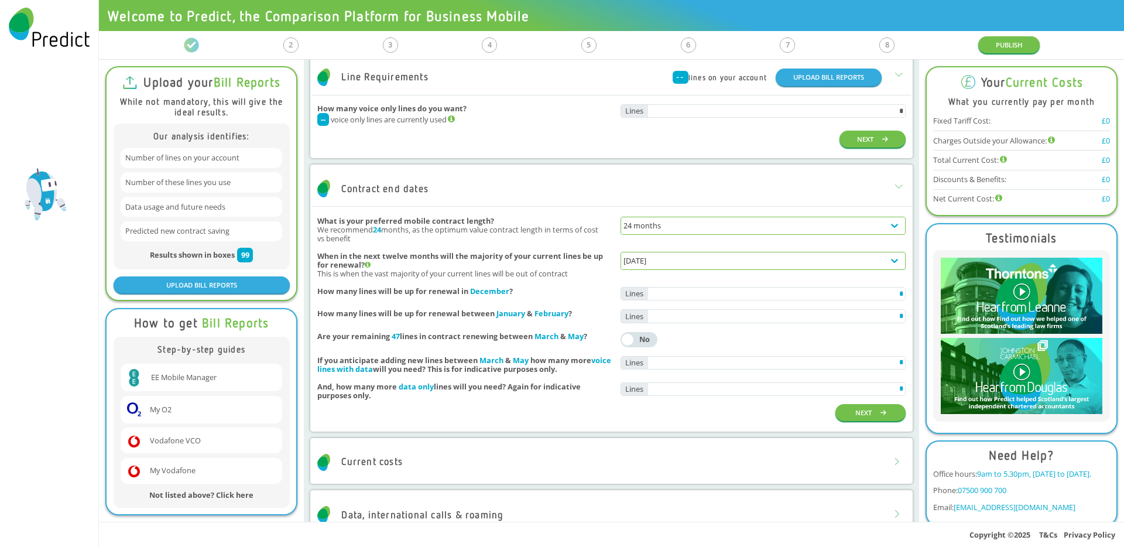
scroll to position [126, 0]
type input "*"
click at [842, 420] on button "NEXT" at bounding box center [871, 411] width 70 height 17
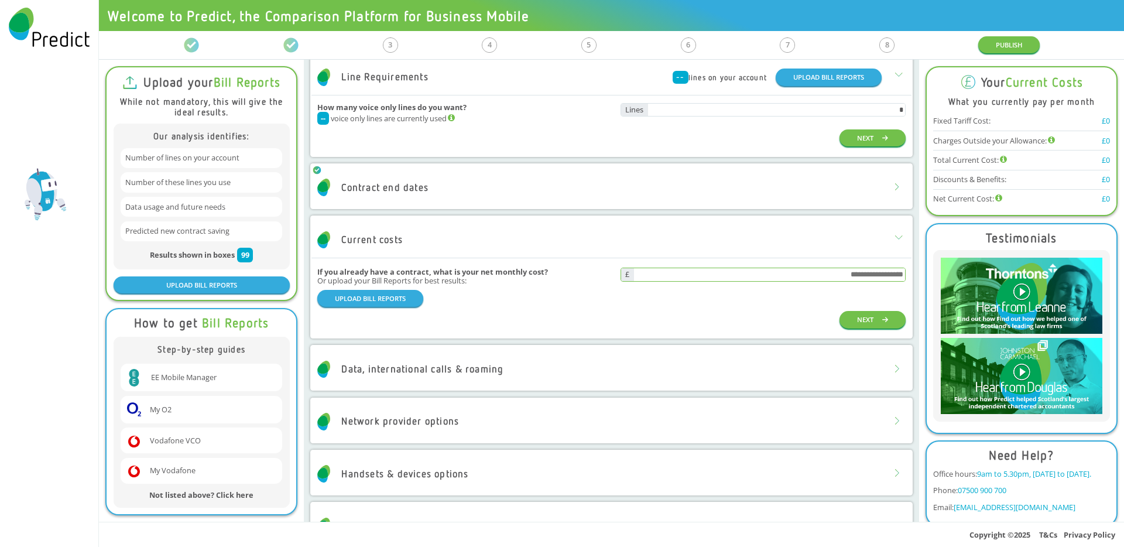
click at [662, 281] on input "text" at bounding box center [770, 274] width 272 height 13
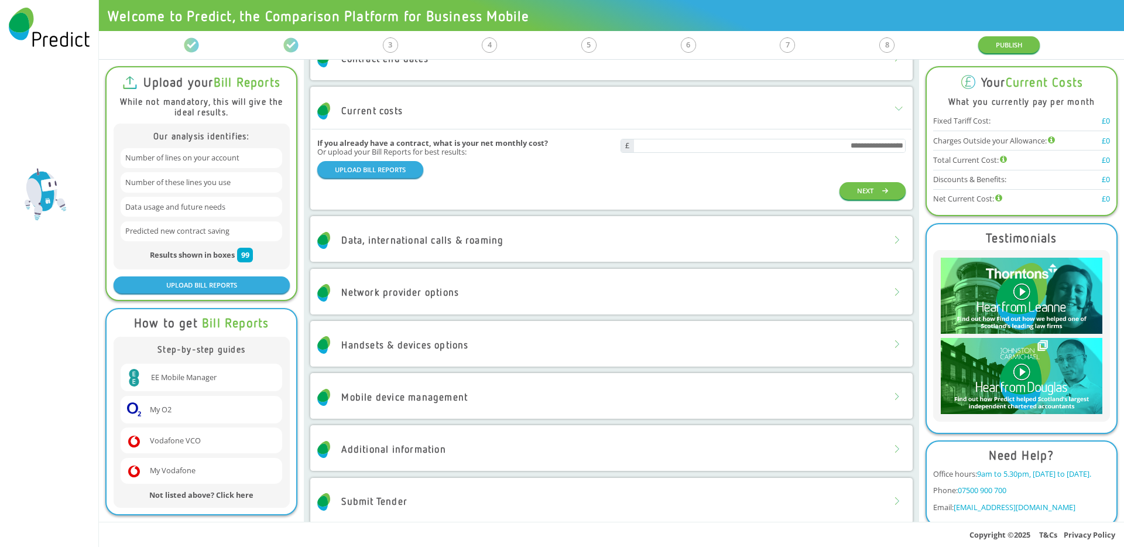
scroll to position [269, 0]
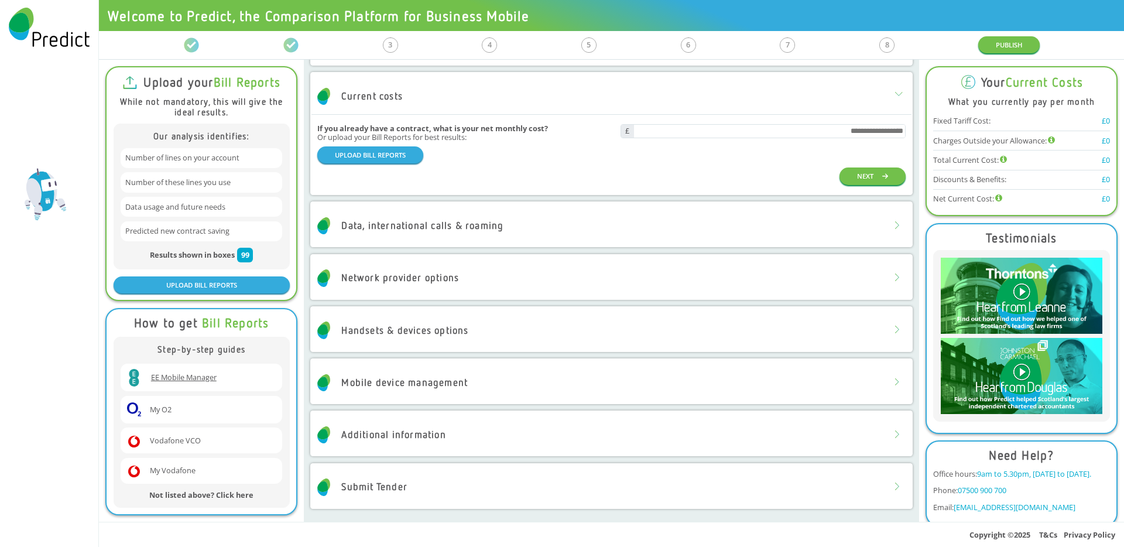
click at [169, 378] on link "EE Mobile Manager" at bounding box center [184, 377] width 66 height 10
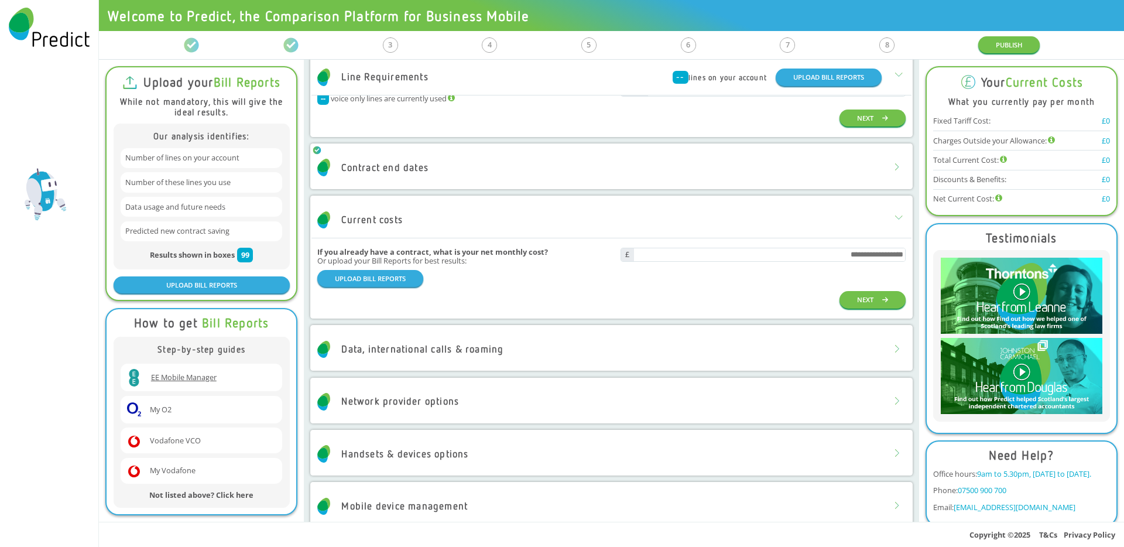
scroll to position [0, 0]
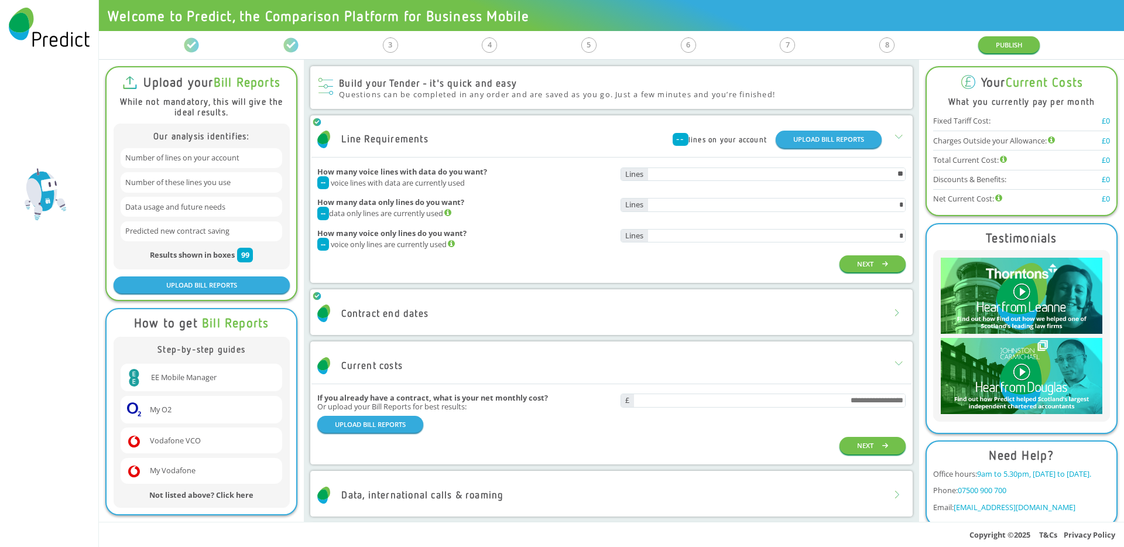
click at [175, 411] on div "O2 Logo My O2" at bounding box center [202, 410] width 162 height 28
click at [161, 413] on link "My O2" at bounding box center [161, 410] width 22 height 10
click at [159, 466] on link "My Vodafone" at bounding box center [173, 471] width 46 height 10
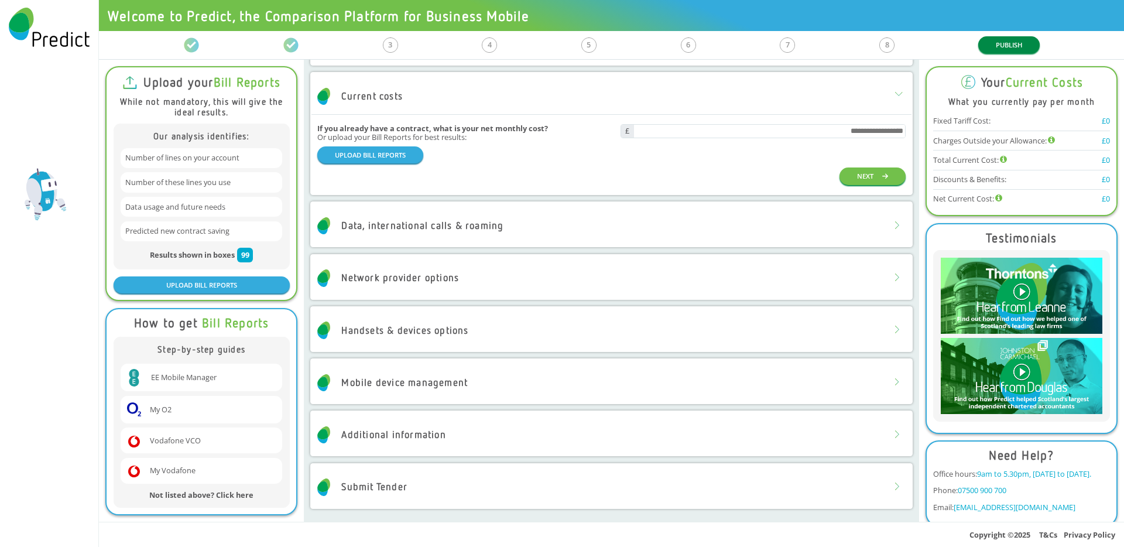
click at [998, 50] on button "PUBLISH" at bounding box center [1009, 44] width 61 height 17
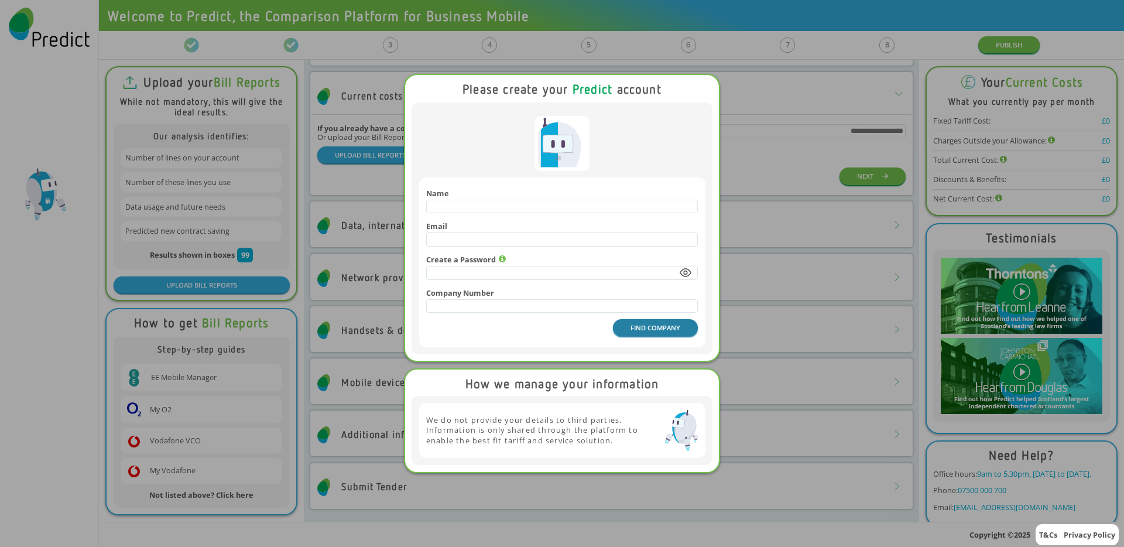
click at [668, 332] on button "FIND COMPANY" at bounding box center [655, 327] width 85 height 17
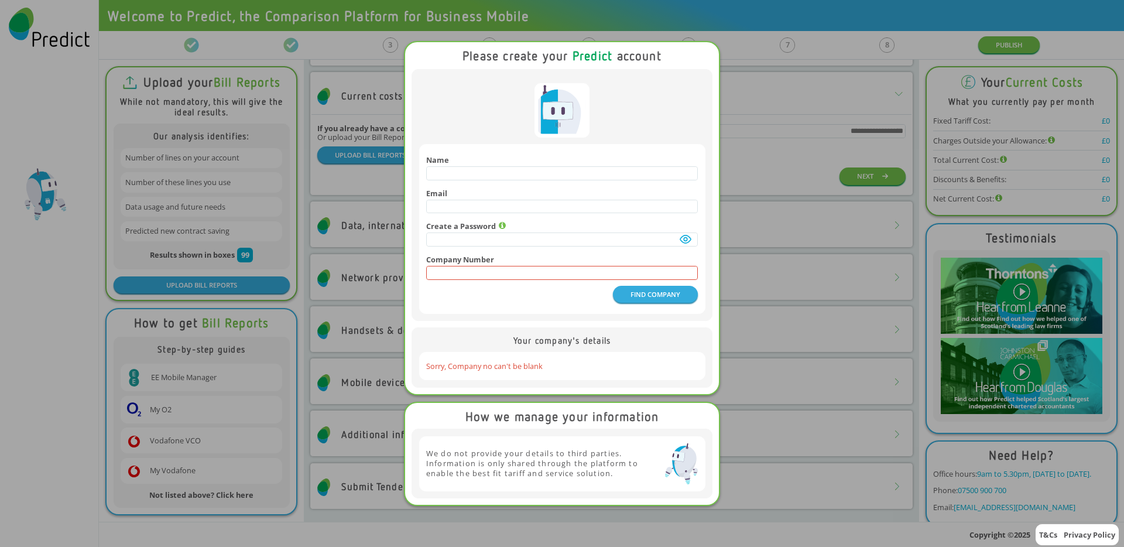
click at [468, 275] on input "text" at bounding box center [562, 272] width 271 height 13
click at [490, 275] on input "text" at bounding box center [562, 272] width 271 height 13
click at [484, 274] on input "text" at bounding box center [562, 272] width 271 height 13
click at [322, 196] on div "Please create your Predict account Name Email Create a Password Company Number …" at bounding box center [562, 273] width 1124 height 547
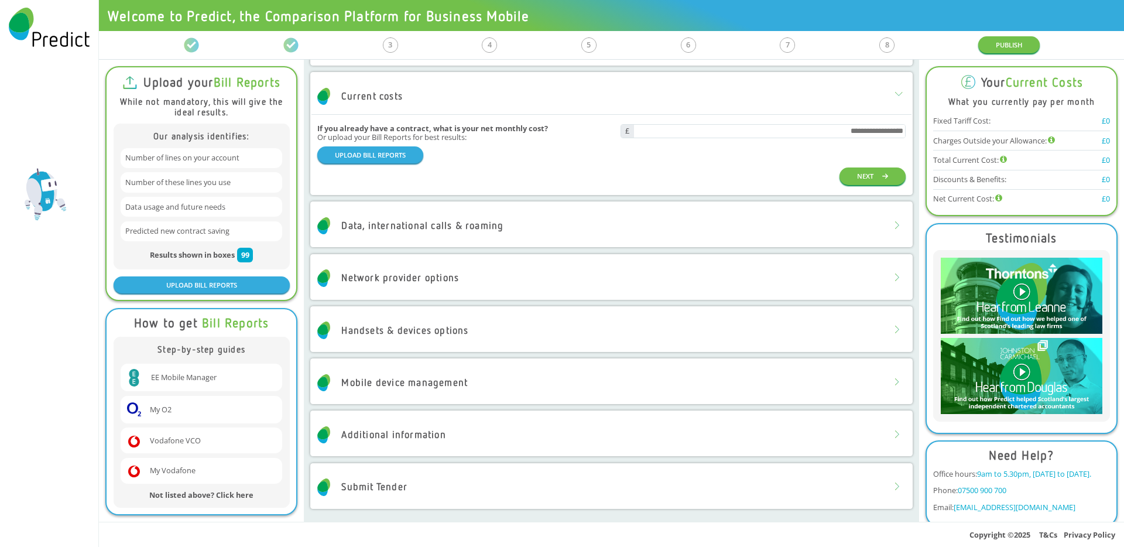
click at [402, 495] on h2 "Submit Tender" at bounding box center [362, 487] width 90 height 18
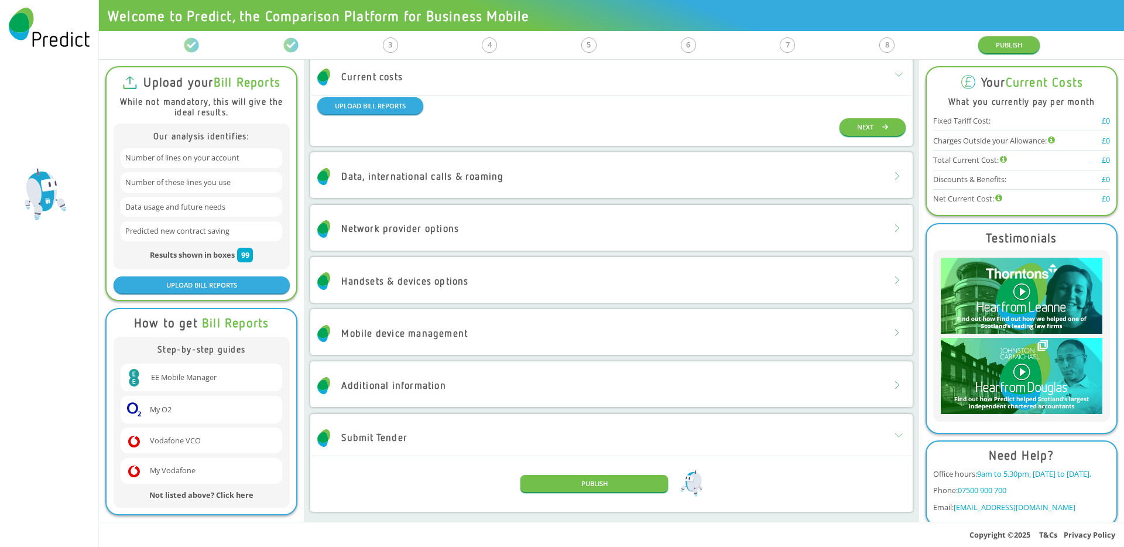
scroll to position [322, 0]
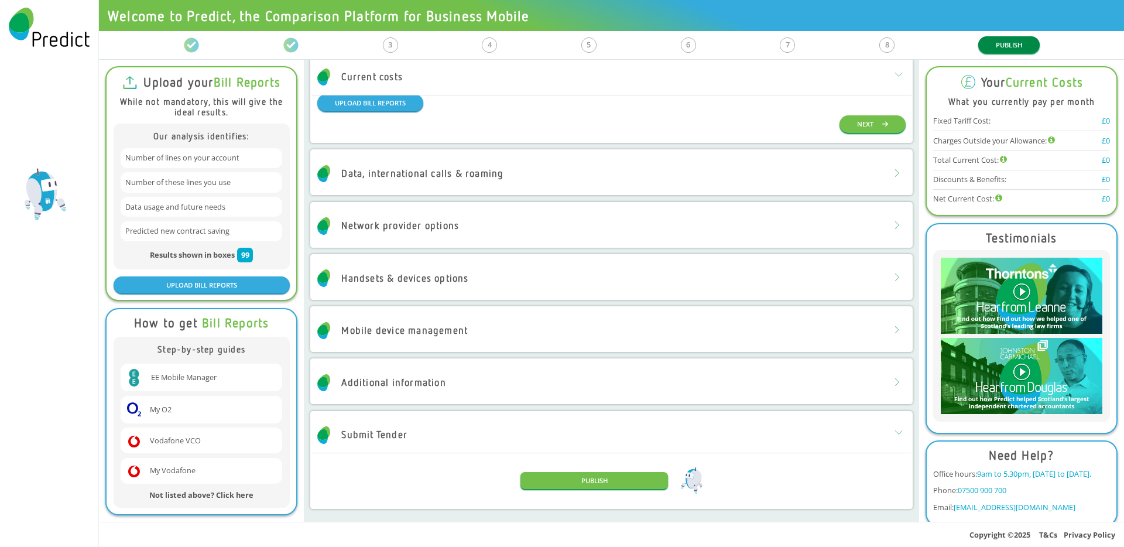
click at [1009, 49] on button "PUBLISH" at bounding box center [1009, 44] width 61 height 17
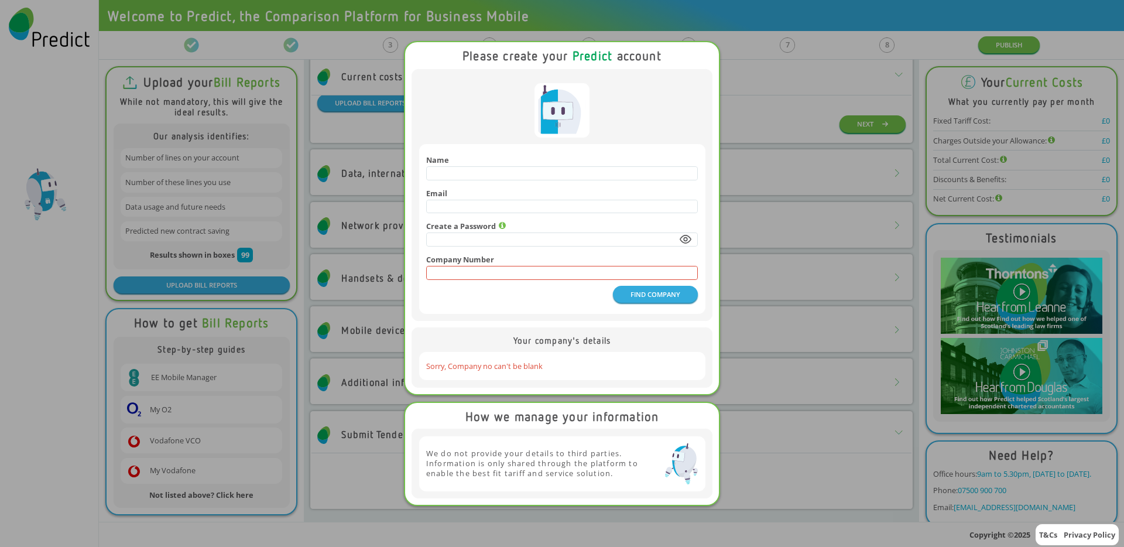
click at [867, 300] on div "Please create your Predict account Name Email Create a Password Company Number …" at bounding box center [562, 273] width 1124 height 547
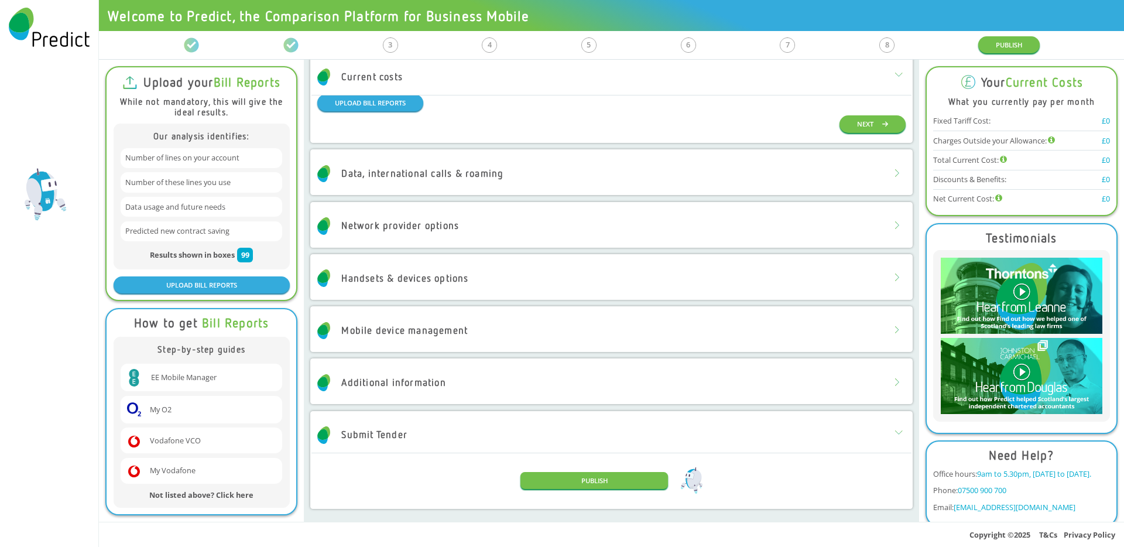
click at [1008, 300] on img at bounding box center [1021, 296] width 161 height 76
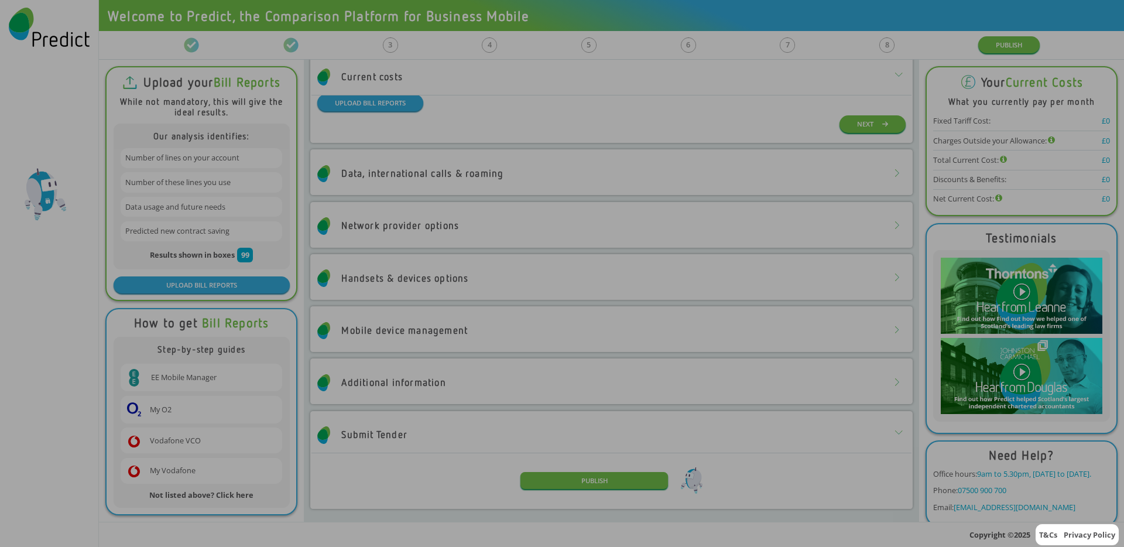
click at [872, 267] on div at bounding box center [562, 273] width 1124 height 547
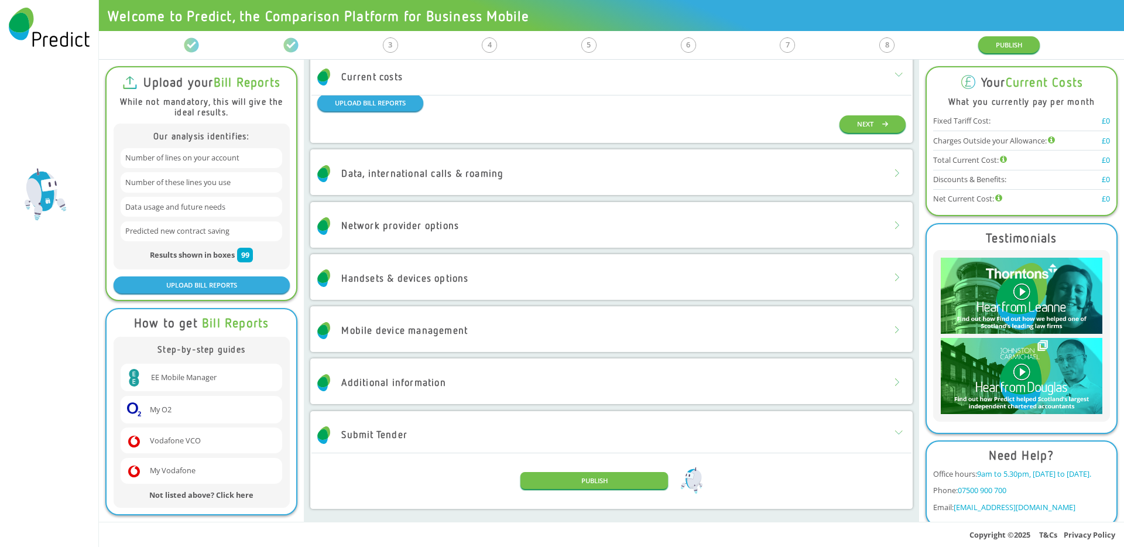
click at [1014, 288] on img at bounding box center [1021, 296] width 161 height 76
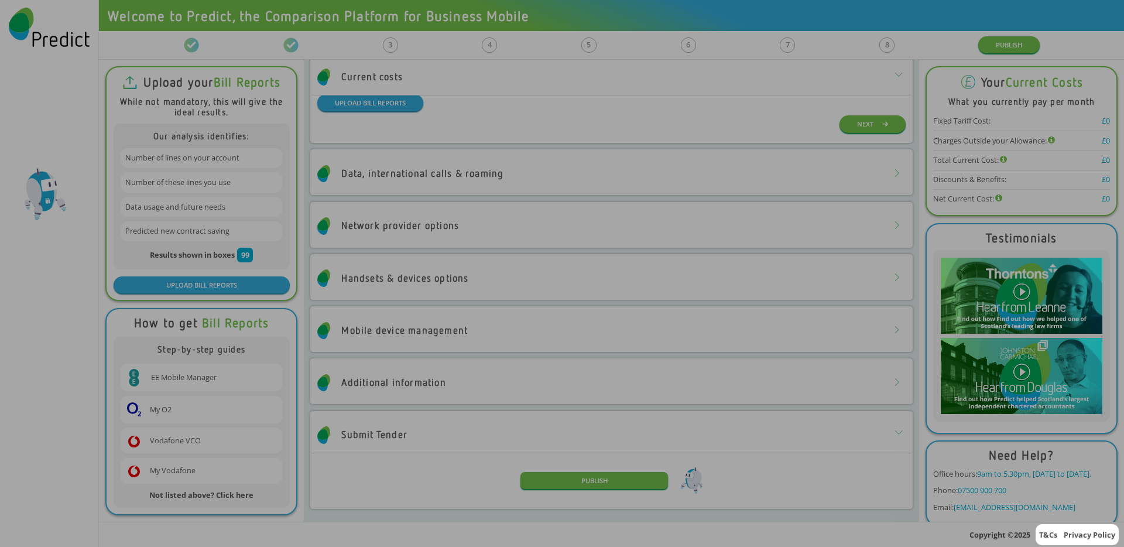
click at [872, 255] on div at bounding box center [562, 273] width 1124 height 547
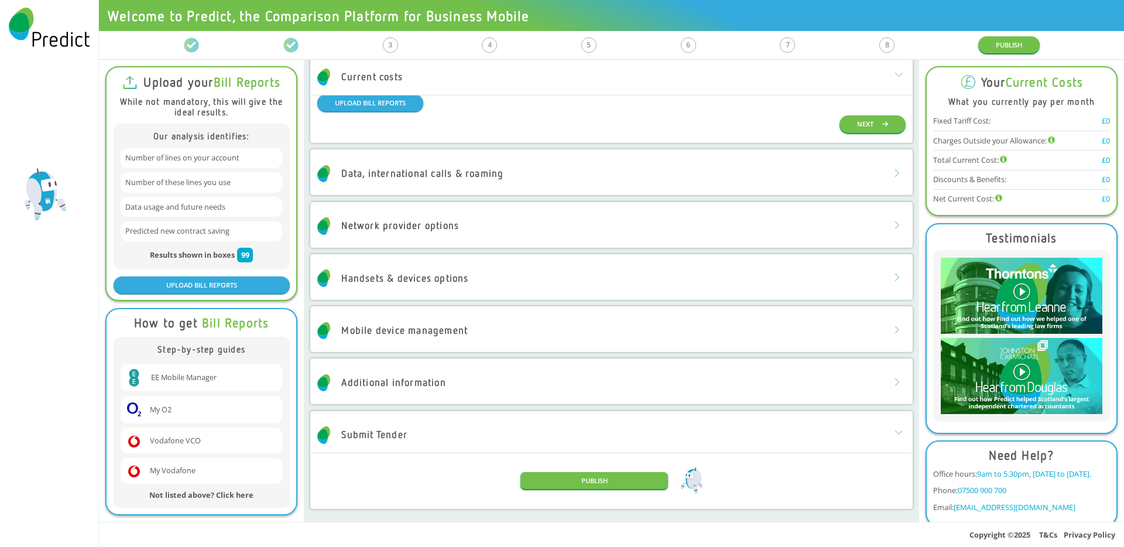
click at [1018, 361] on img at bounding box center [1021, 376] width 161 height 76
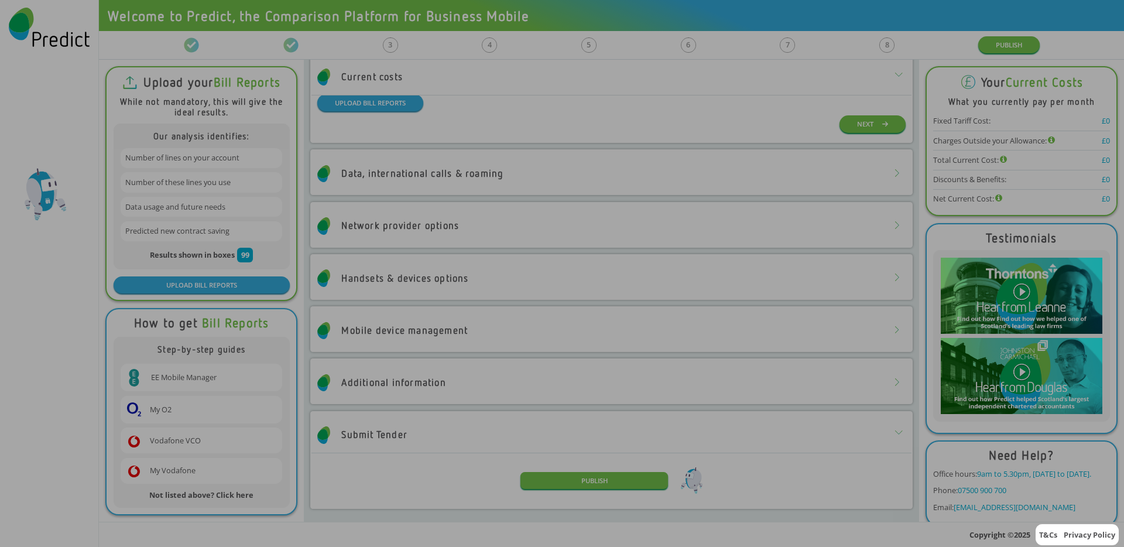
click at [888, 362] on div at bounding box center [562, 273] width 1124 height 547
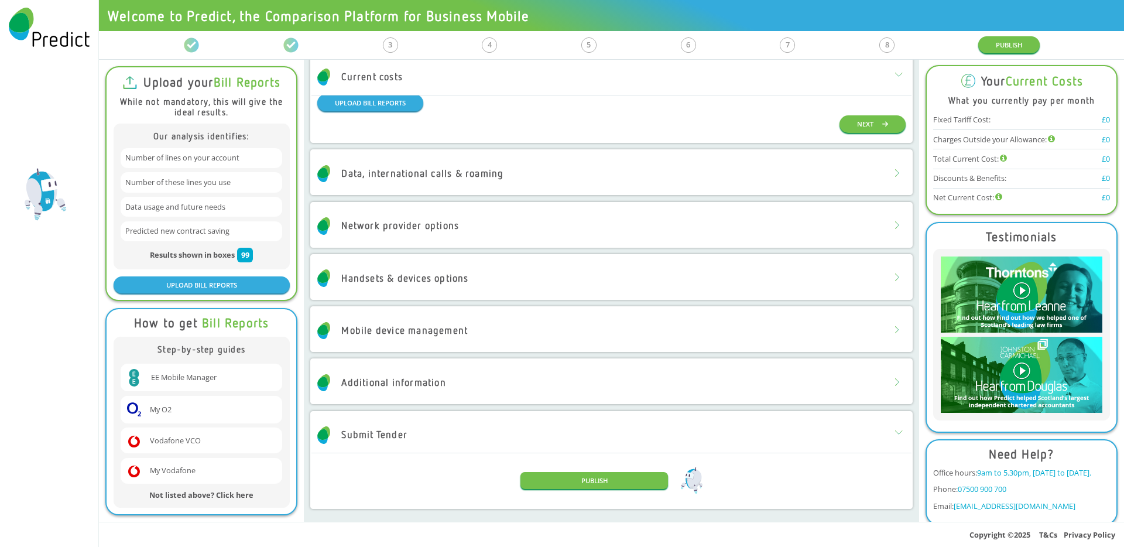
scroll to position [0, 0]
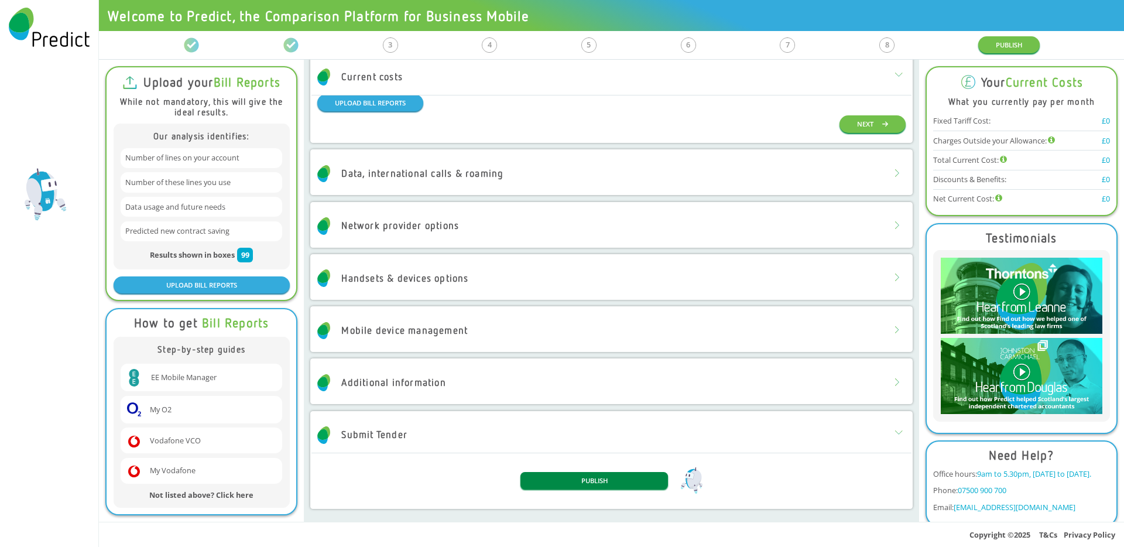
click at [571, 480] on button "PUBLISH" at bounding box center [594, 480] width 147 height 17
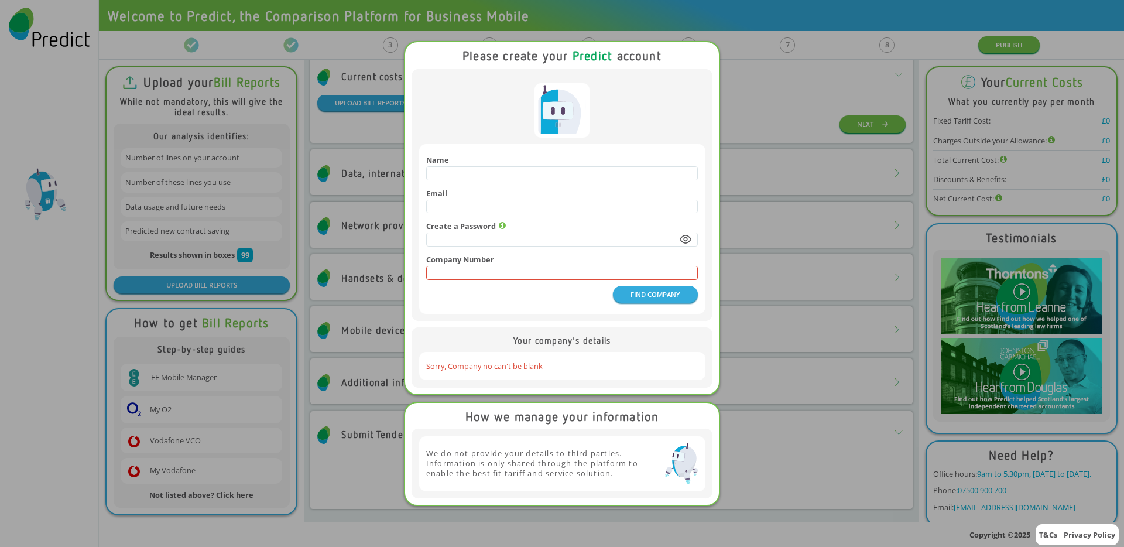
click at [819, 313] on div "Please create your Predict account Name Email Create a Password Company Number …" at bounding box center [562, 273] width 1124 height 547
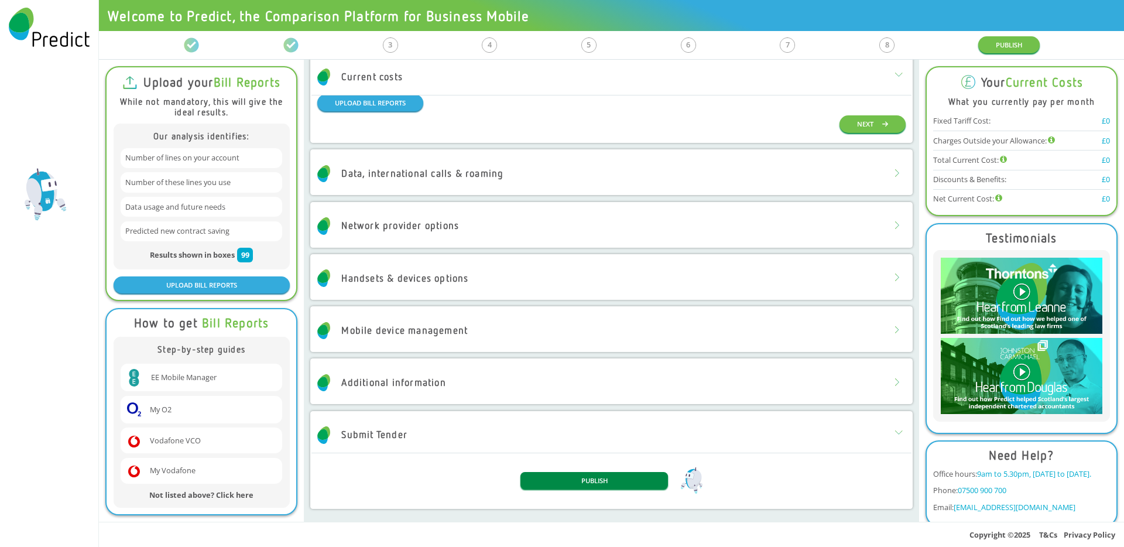
click at [608, 472] on button "PUBLISH" at bounding box center [594, 480] width 147 height 17
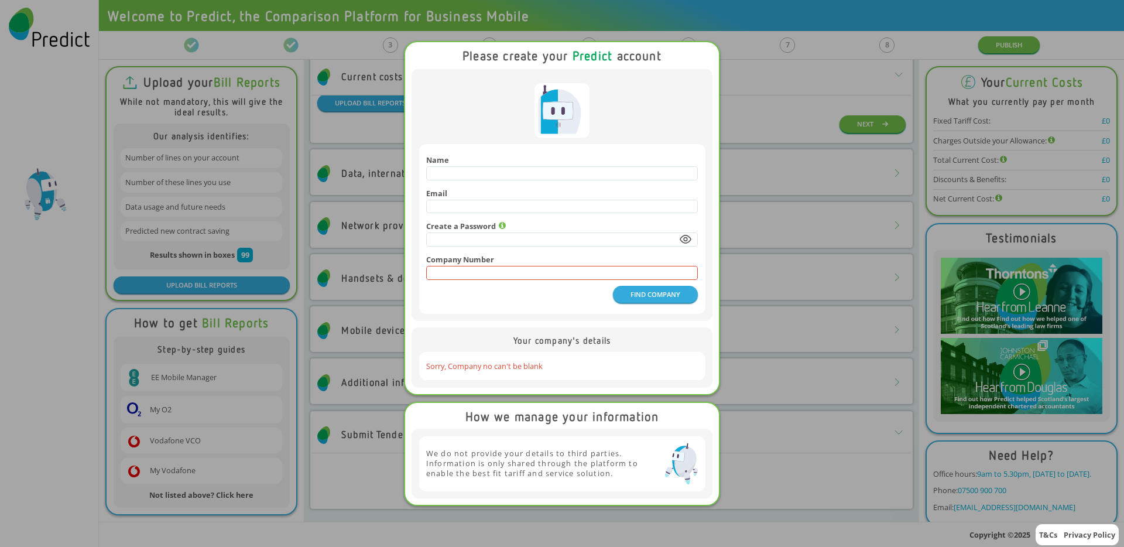
click at [436, 276] on input "text" at bounding box center [562, 272] width 271 height 13
click at [662, 303] on button "FIND COMPANY" at bounding box center [655, 294] width 85 height 17
click at [484, 278] on input "text" at bounding box center [562, 272] width 271 height 13
click at [478, 297] on div "FIND COMPANY" at bounding box center [562, 294] width 272 height 17
click at [451, 275] on input "text" at bounding box center [562, 272] width 271 height 13
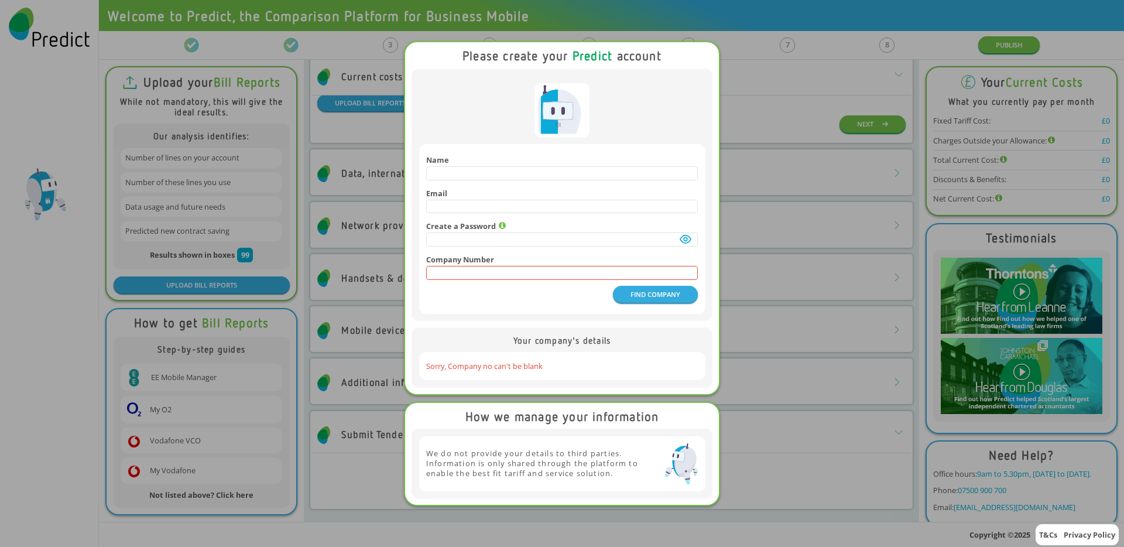
paste input "********"
type input "********"
click at [633, 297] on button "FIND COMPANY" at bounding box center [655, 294] width 85 height 17
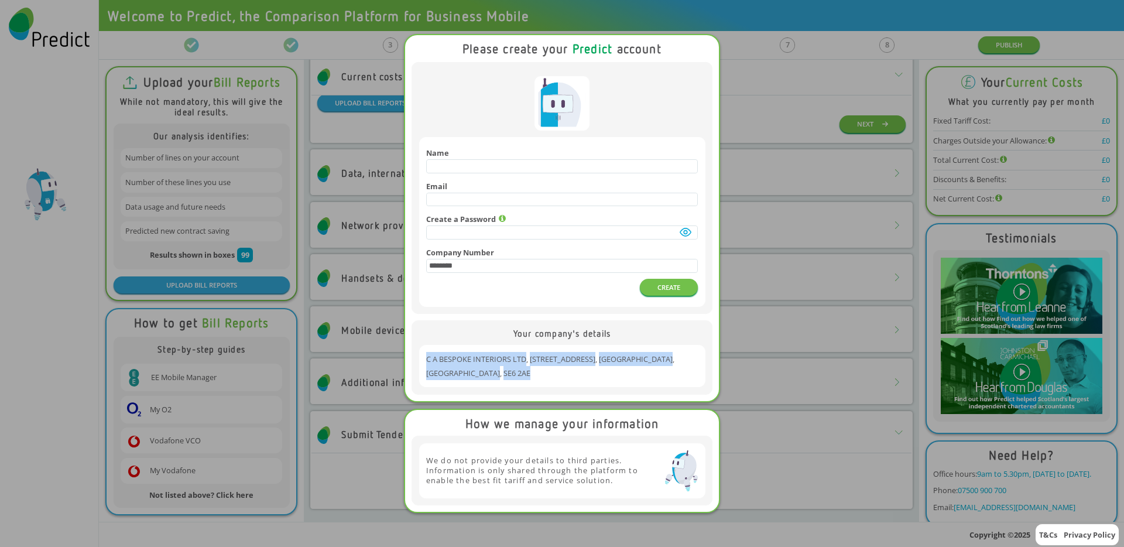
drag, startPoint x: 427, startPoint y: 372, endPoint x: 696, endPoint y: 371, distance: 268.2
click at [696, 371] on div "C A BESPOKE INTERIORS LTD [STREET_ADDRESS]" at bounding box center [562, 366] width 272 height 28
click at [528, 289] on div "CREATE" at bounding box center [562, 286] width 272 height 19
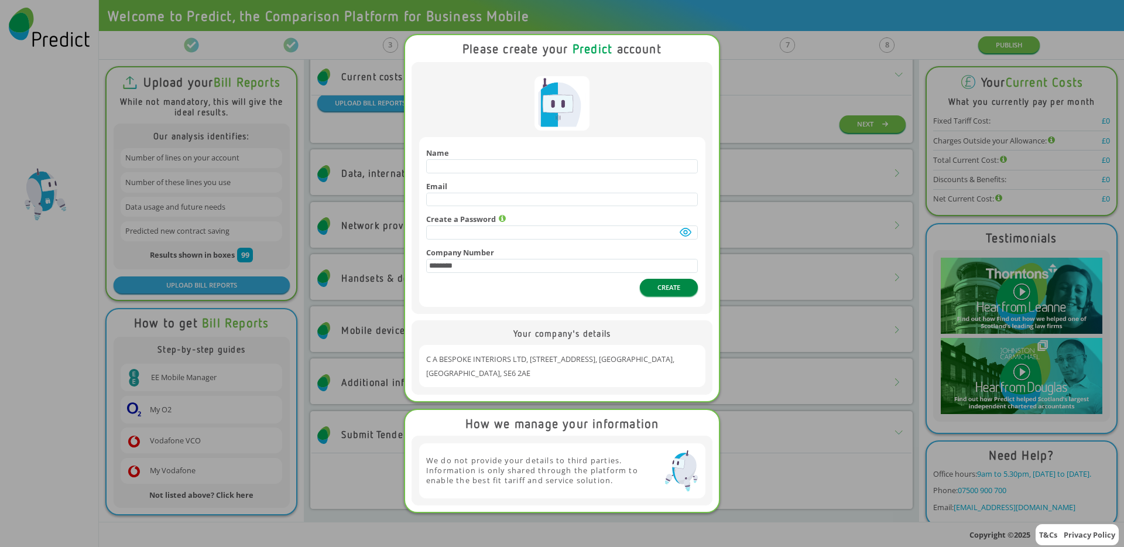
click at [652, 296] on button "CREATE" at bounding box center [669, 287] width 58 height 17
click at [500, 204] on input "email" at bounding box center [562, 199] width 271 height 13
click at [512, 239] on input "text" at bounding box center [562, 232] width 271 height 13
click at [536, 188] on h4 "Email" at bounding box center [562, 186] width 272 height 9
click at [630, 289] on div "CREATE" at bounding box center [562, 286] width 272 height 19
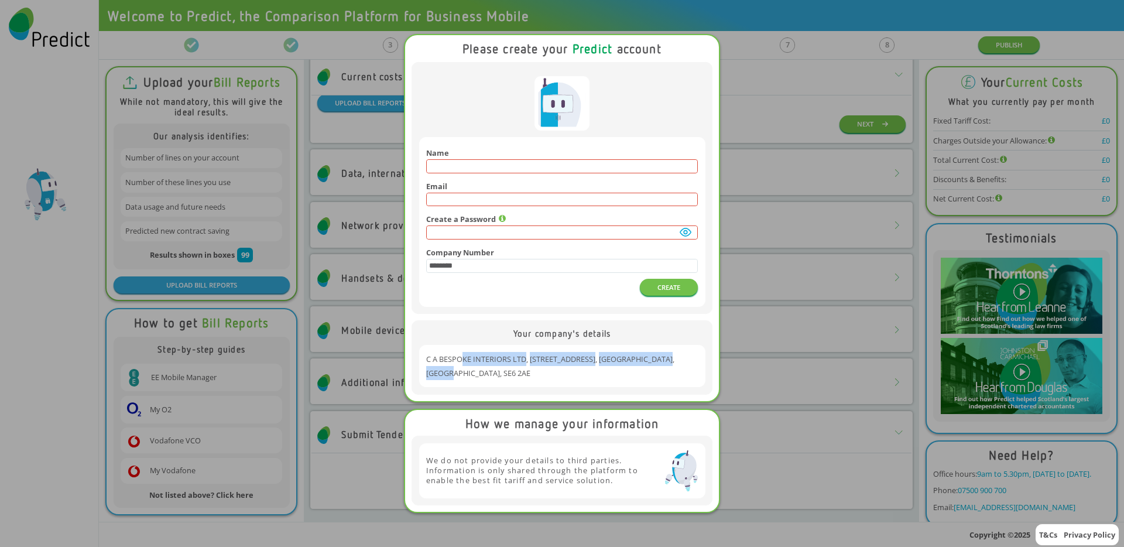
drag, startPoint x: 493, startPoint y: 367, endPoint x: 651, endPoint y: 367, distance: 158.1
click at [651, 367] on div "C A BESPOKE INTERIORS LTD [STREET_ADDRESS]" at bounding box center [562, 366] width 272 height 28
click at [578, 377] on div "C A BESPOKE INTERIORS LTD [STREET_ADDRESS]" at bounding box center [562, 366] width 272 height 28
drag, startPoint x: 587, startPoint y: 373, endPoint x: 679, endPoint y: 351, distance: 93.9
click at [587, 364] on span "[STREET_ADDRESS]" at bounding box center [564, 359] width 69 height 11
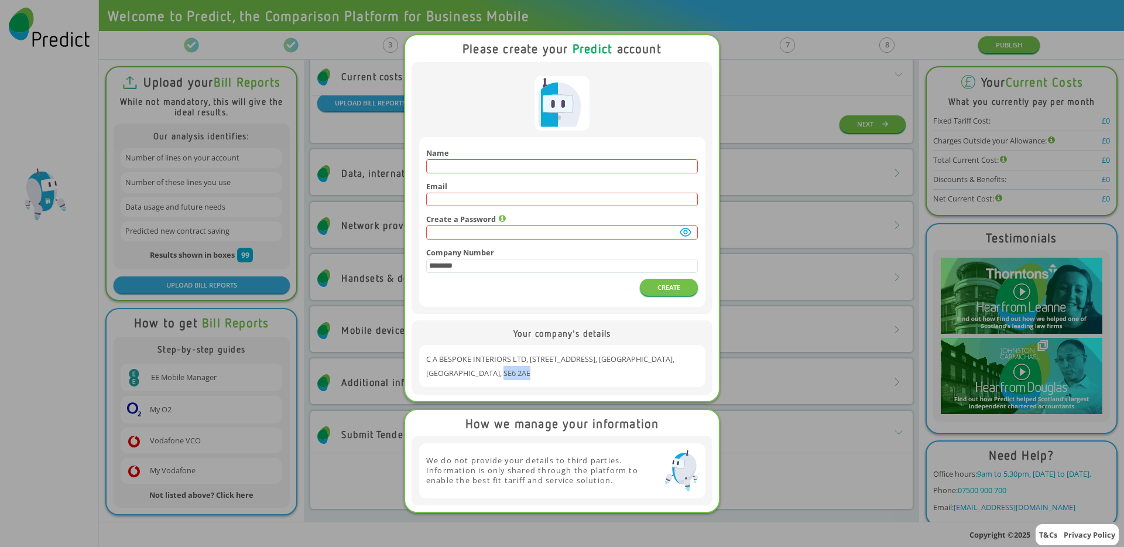
drag, startPoint x: 655, startPoint y: 374, endPoint x: 692, endPoint y: 370, distance: 36.5
click at [692, 370] on div "C A BESPOKE INTERIORS LTD [STREET_ADDRESS]" at bounding box center [562, 366] width 272 height 28
click at [800, 183] on div "Please create your Predict account Name Email Create a Password Company Number …" at bounding box center [562, 273] width 1124 height 547
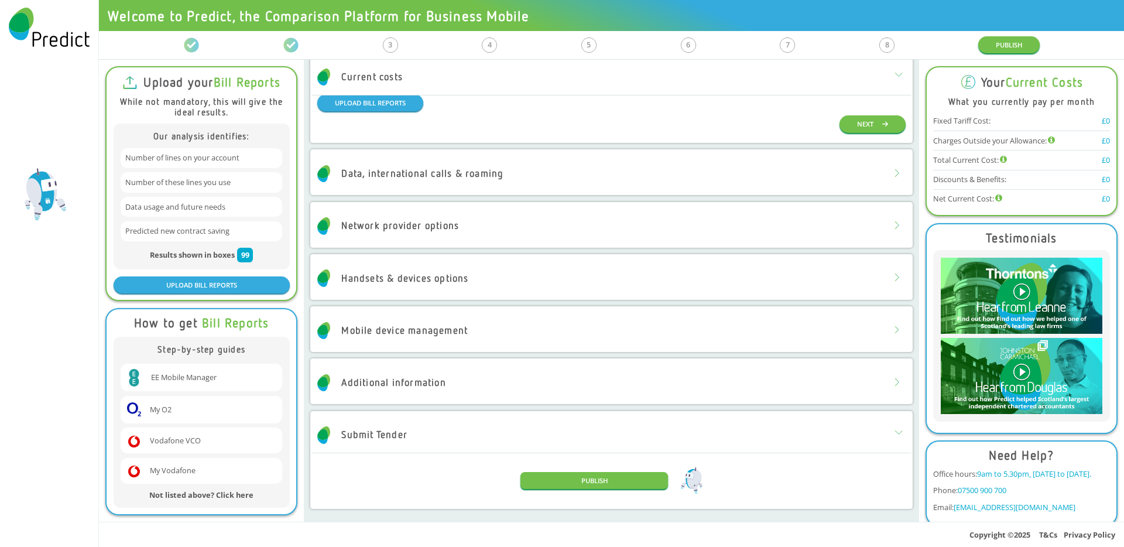
click at [64, 40] on img at bounding box center [49, 27] width 98 height 54
